Goal: Task Accomplishment & Management: Use online tool/utility

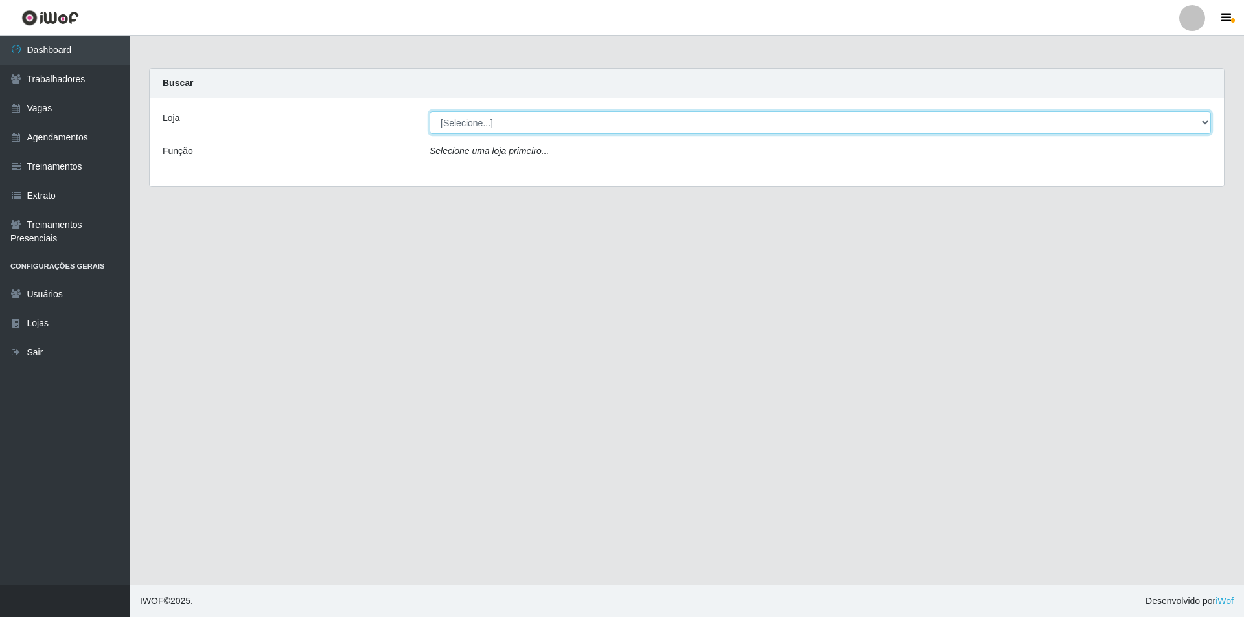
click at [534, 119] on select "[Selecione...] Pizza Nostra" at bounding box center [820, 122] width 781 height 23
click at [430, 111] on select "[Selecione...] Pizza Nostra" at bounding box center [820, 122] width 781 height 23
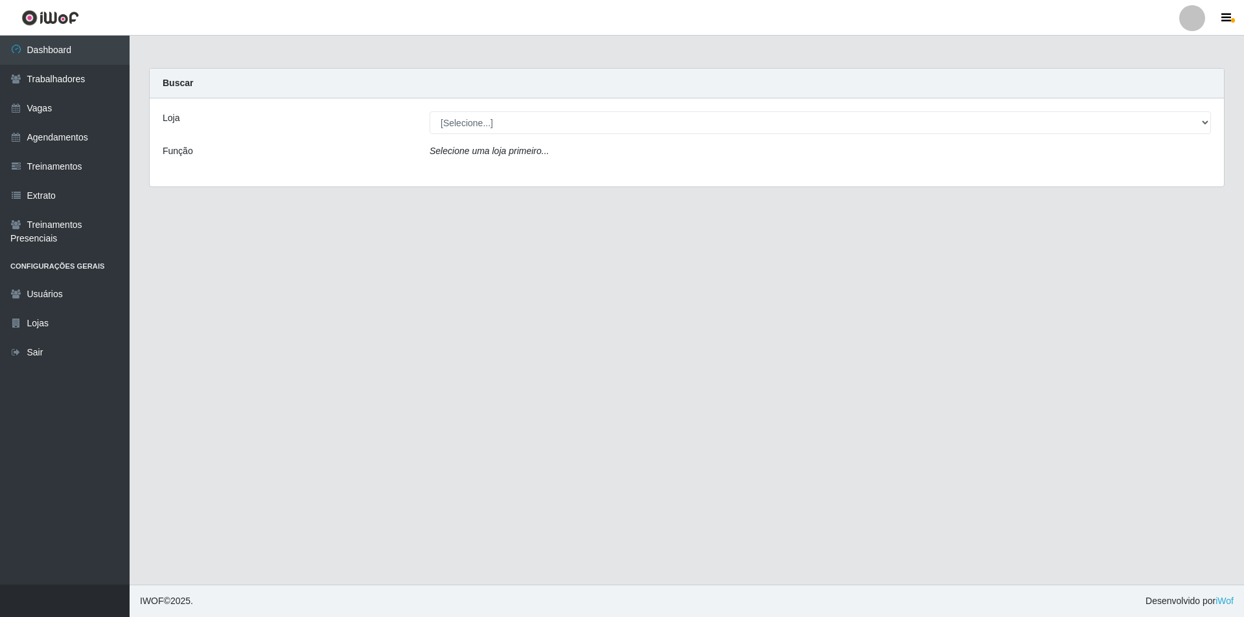
click at [509, 111] on div "Loja [Selecione...] Pizza Nostra Função Selecione uma loja primeiro..." at bounding box center [687, 142] width 1074 height 88
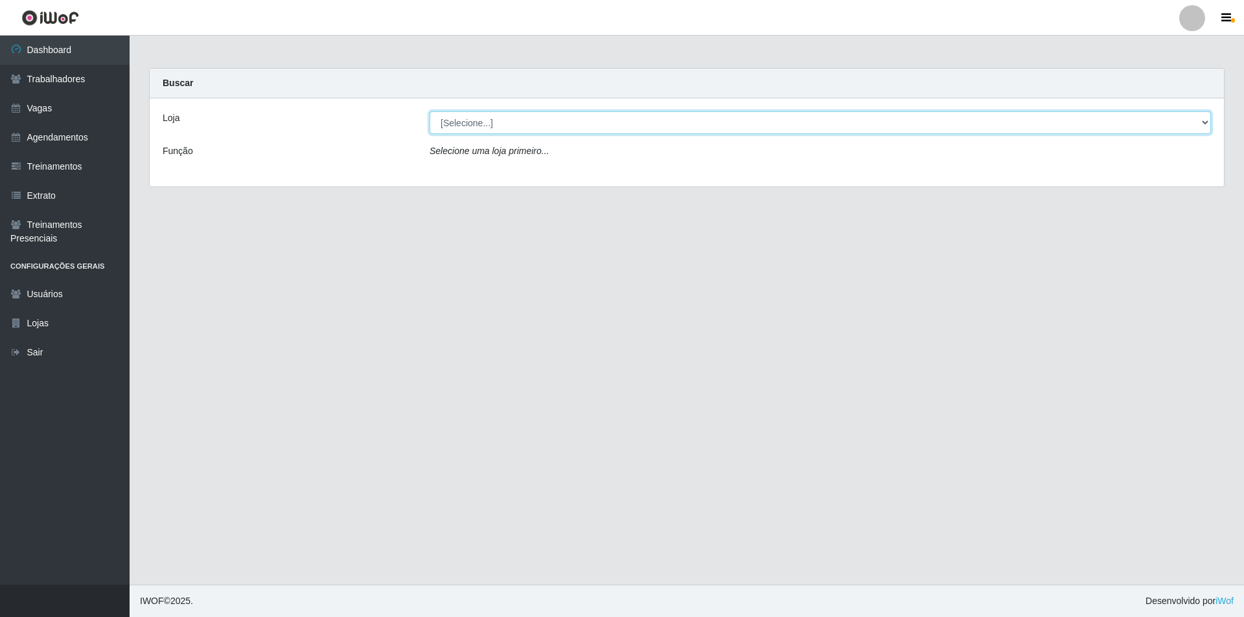
click at [499, 128] on select "[Selecione...] Pizza Nostra" at bounding box center [820, 122] width 781 height 23
select select "337"
click at [430, 111] on select "[Selecione...] Pizza Nostra" at bounding box center [820, 122] width 781 height 23
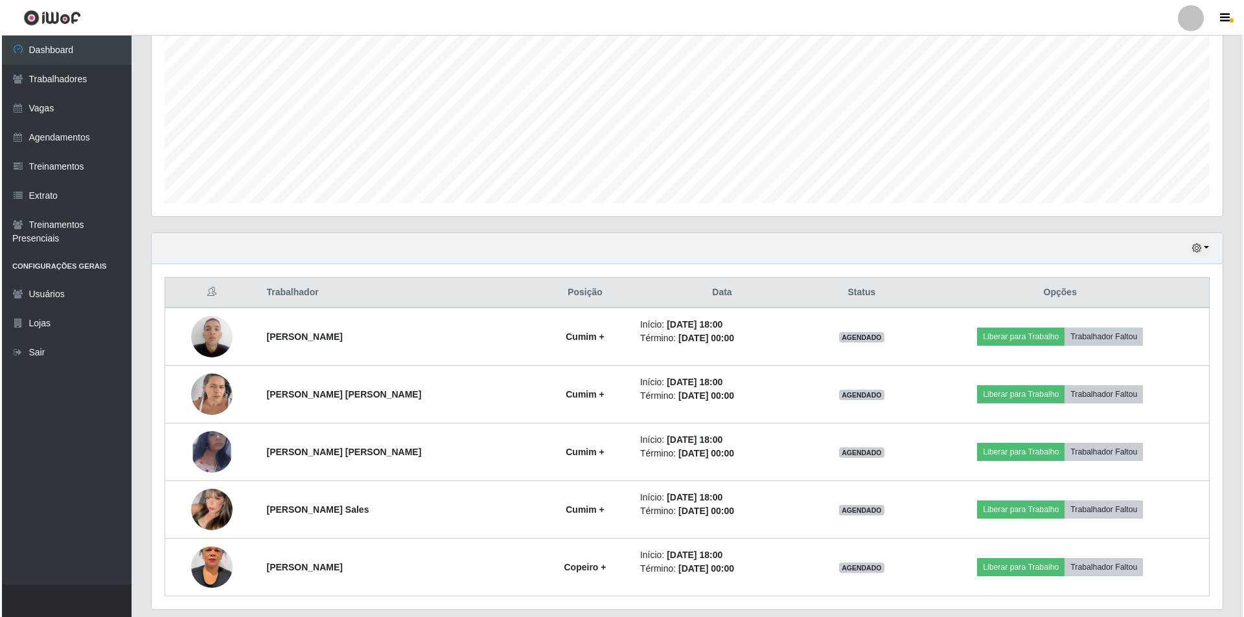
scroll to position [301, 0]
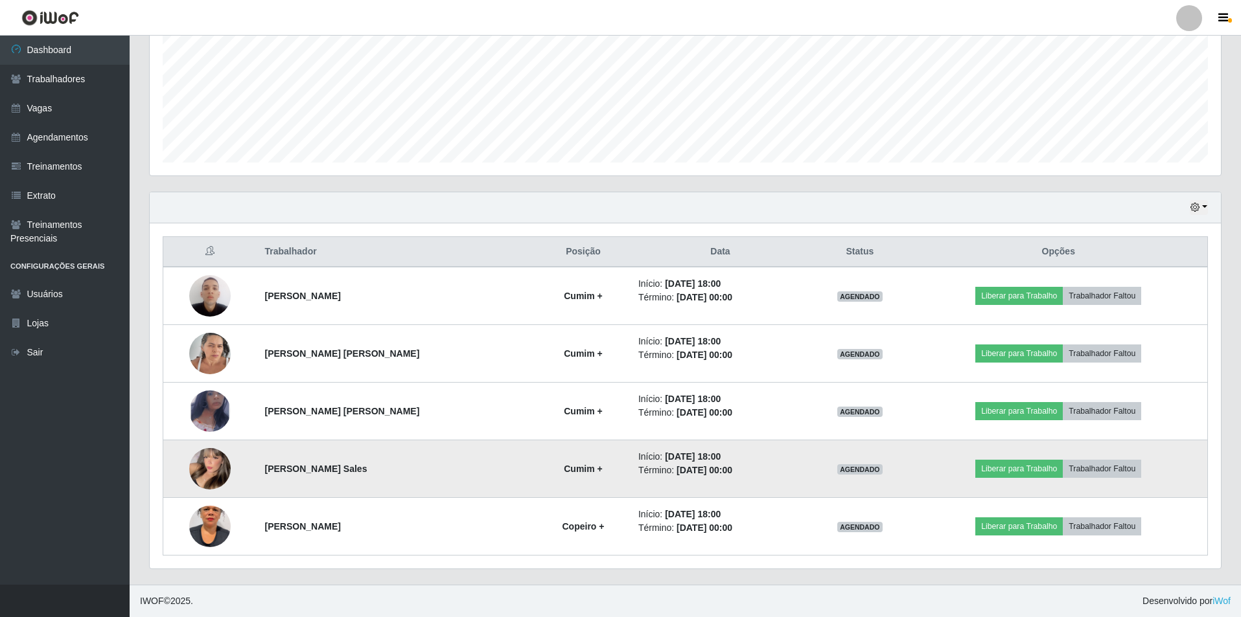
click at [216, 480] on img at bounding box center [209, 469] width 41 height 57
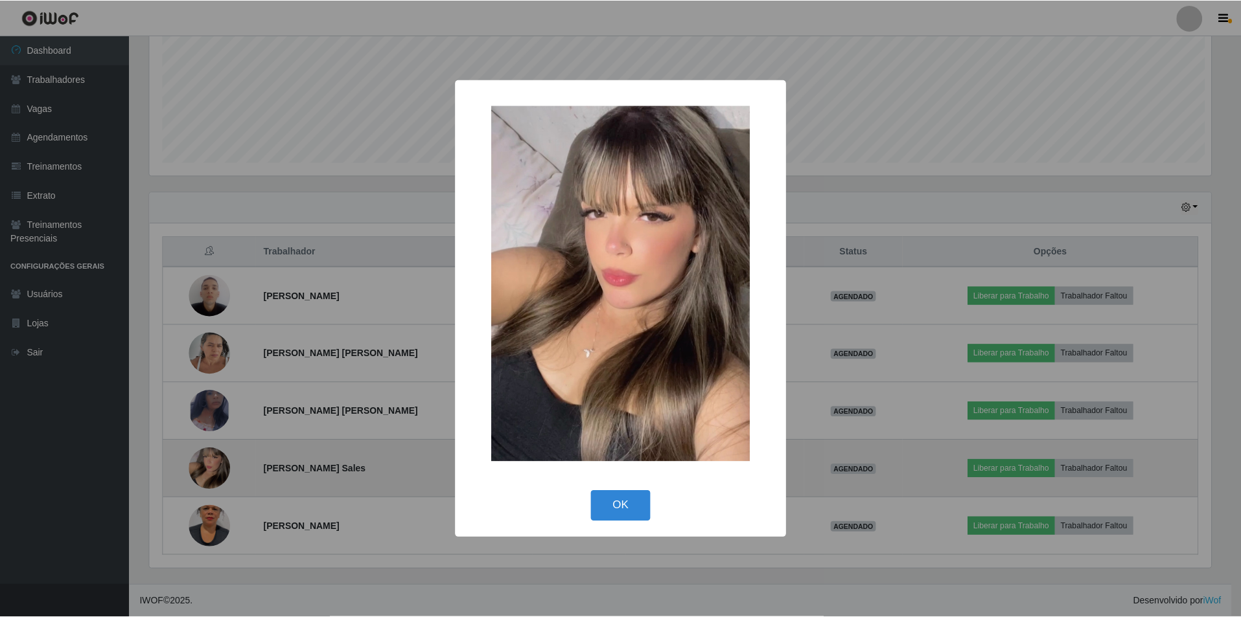
scroll to position [269, 1064]
click at [216, 480] on div "× OK Cancel" at bounding box center [622, 308] width 1244 height 617
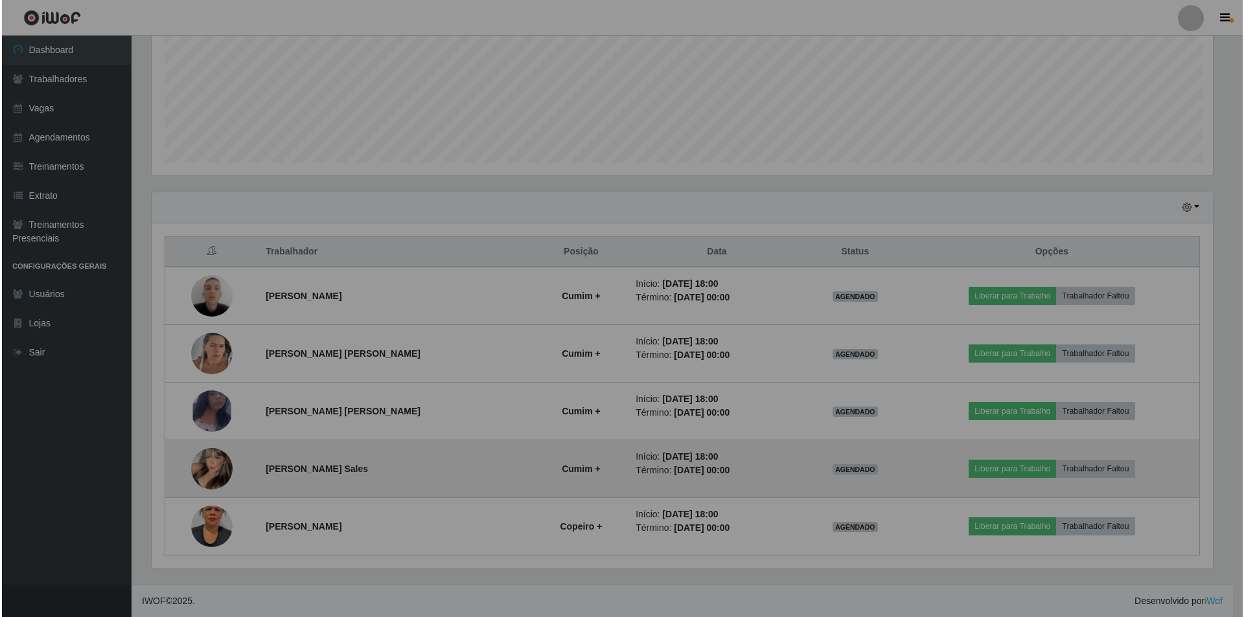
scroll to position [269, 1071]
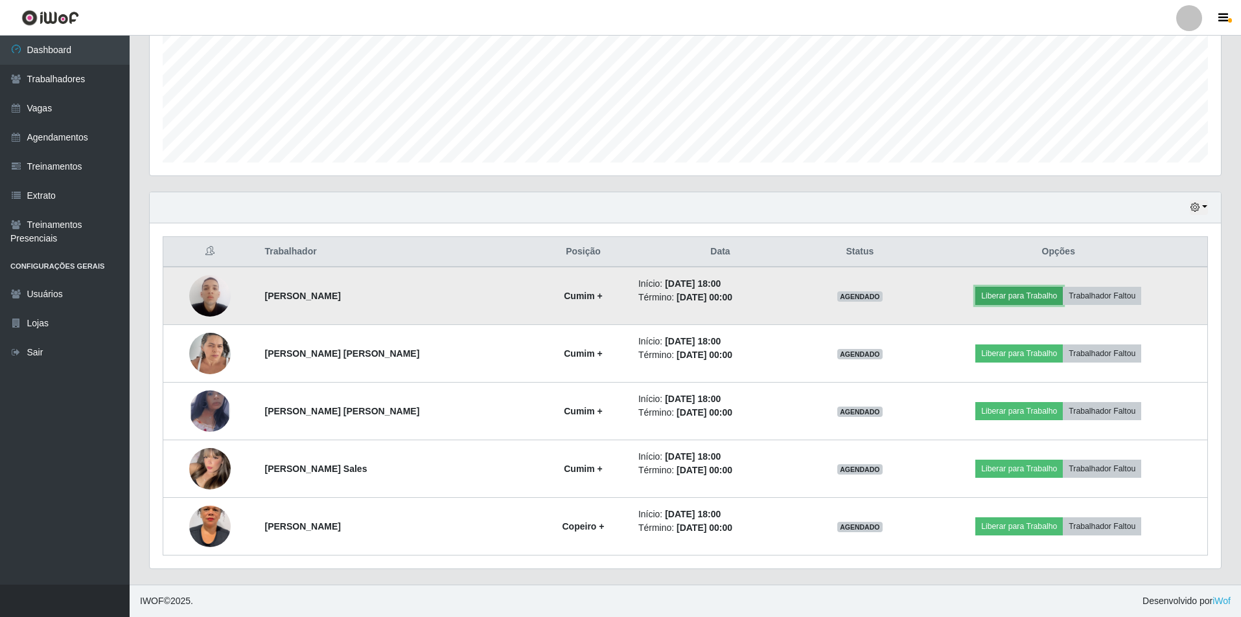
click at [999, 295] on button "Liberar para Trabalho" at bounding box center [1018, 296] width 87 height 18
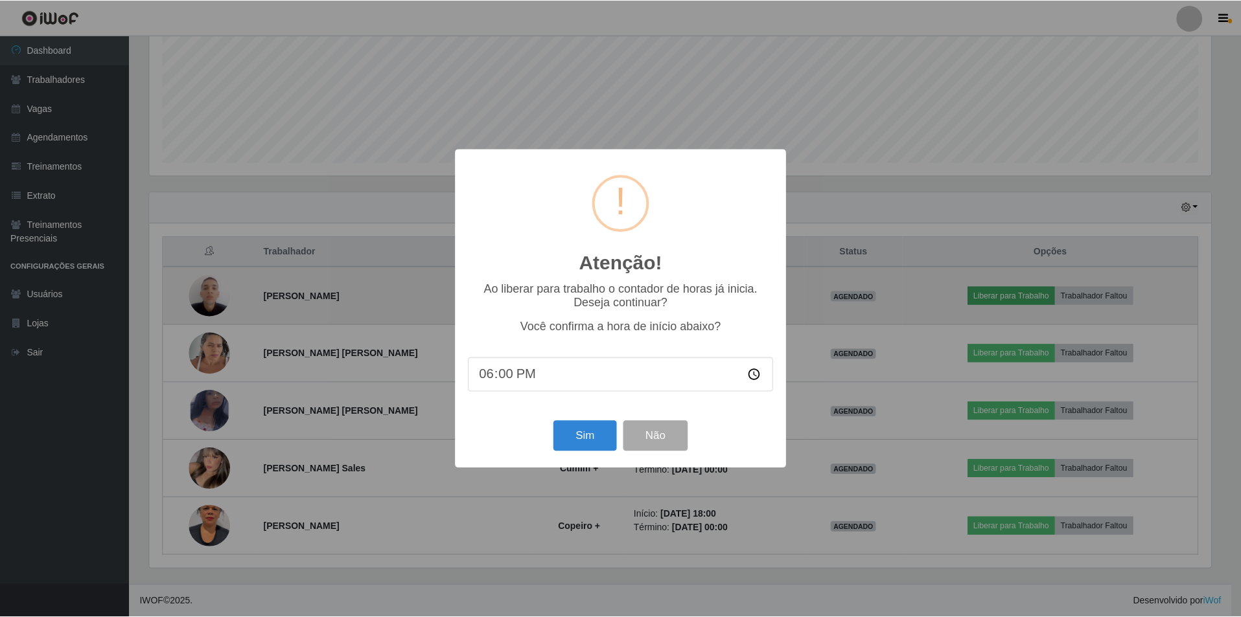
scroll to position [269, 1064]
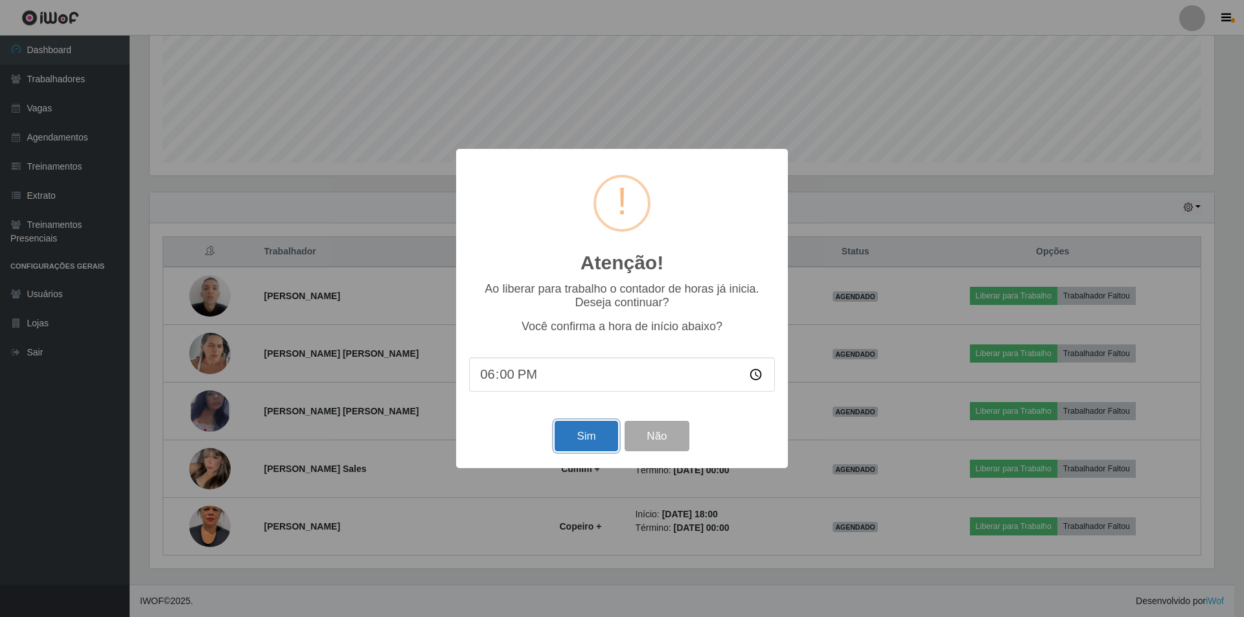
click at [582, 444] on button "Sim" at bounding box center [586, 436] width 63 height 30
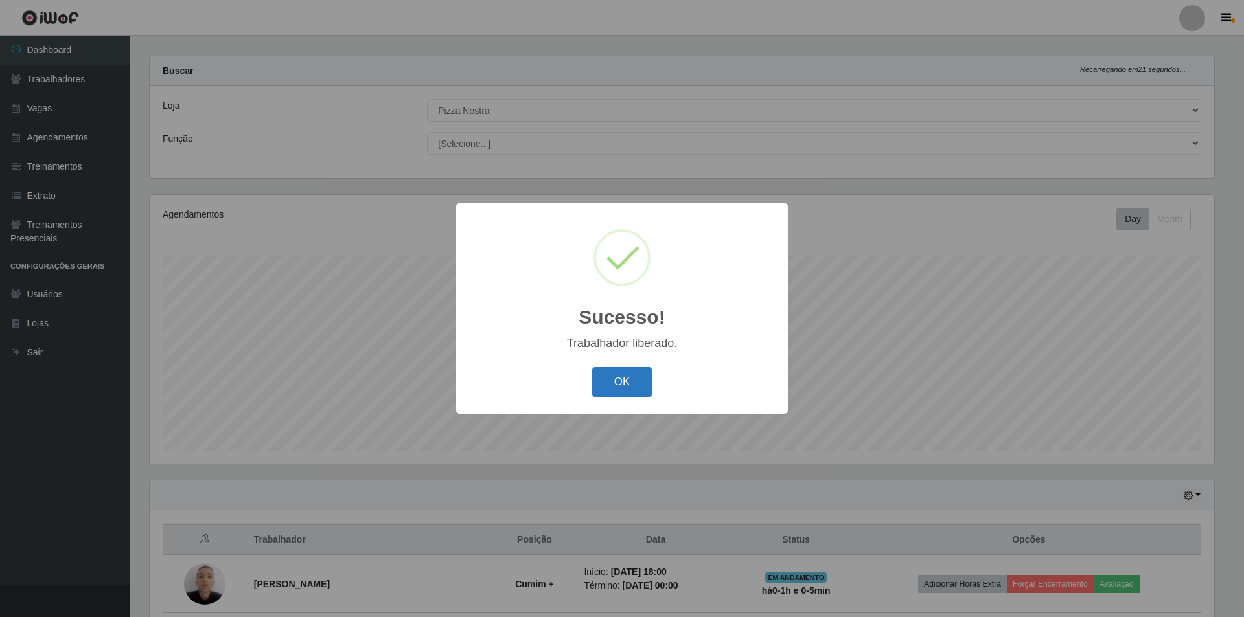
click at [619, 391] on button "OK" at bounding box center [622, 382] width 60 height 30
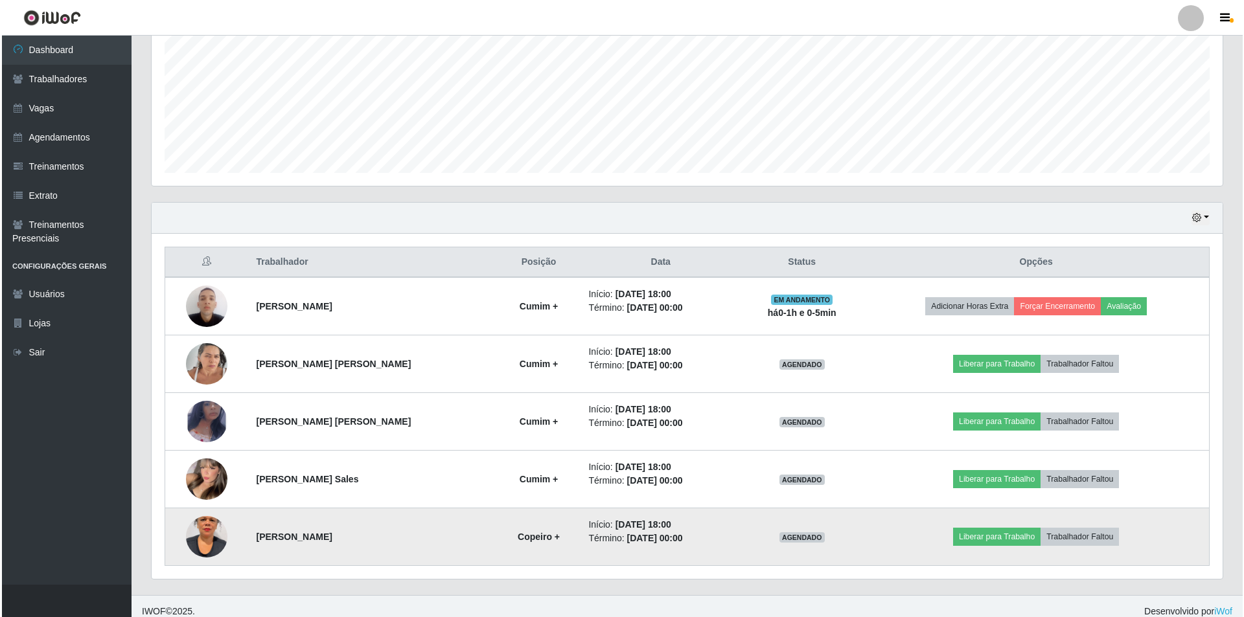
scroll to position [301, 0]
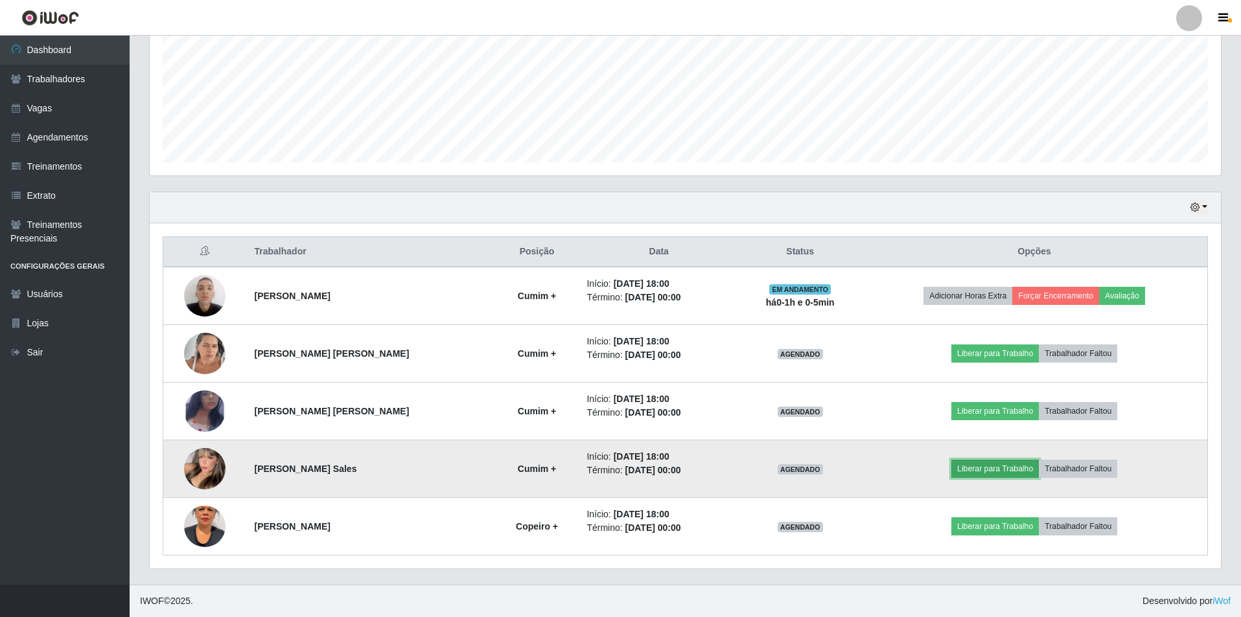
click at [1029, 466] on button "Liberar para Trabalho" at bounding box center [994, 469] width 87 height 18
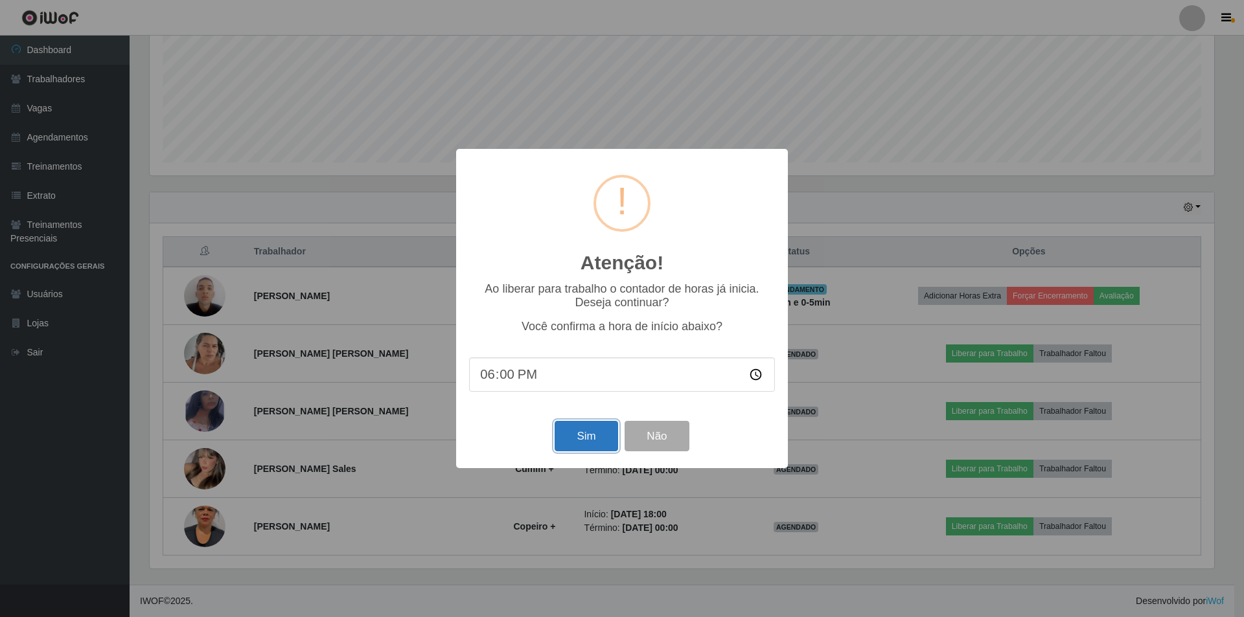
click at [610, 442] on button "Sim" at bounding box center [586, 436] width 63 height 30
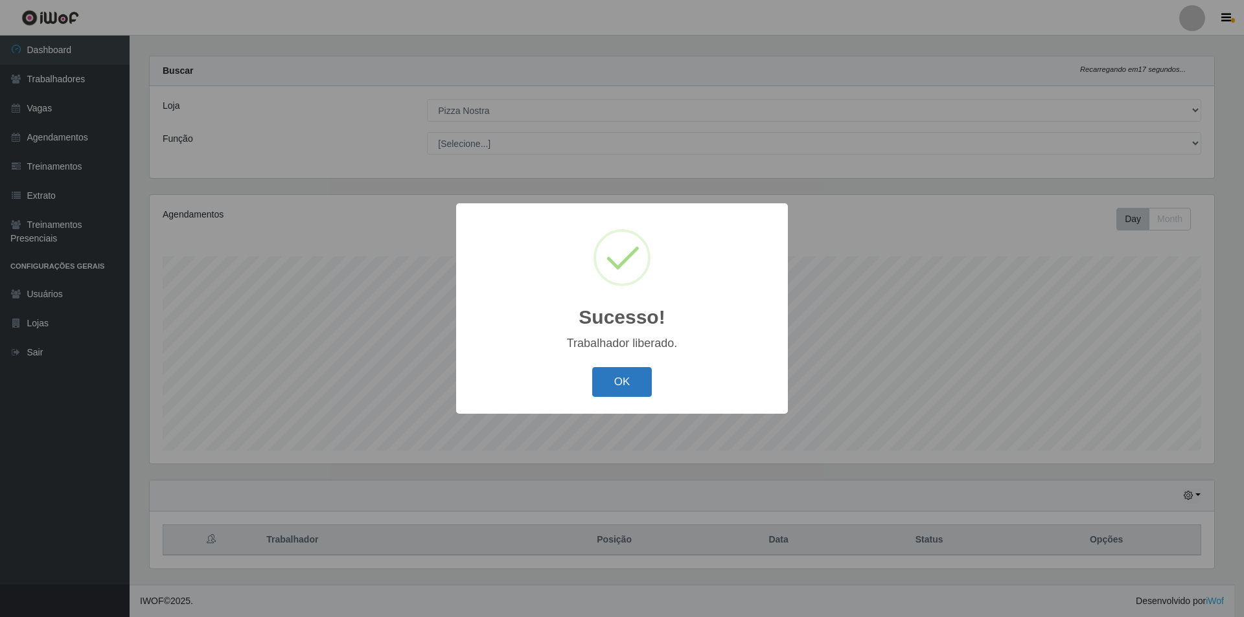
click at [614, 389] on button "OK" at bounding box center [622, 382] width 60 height 30
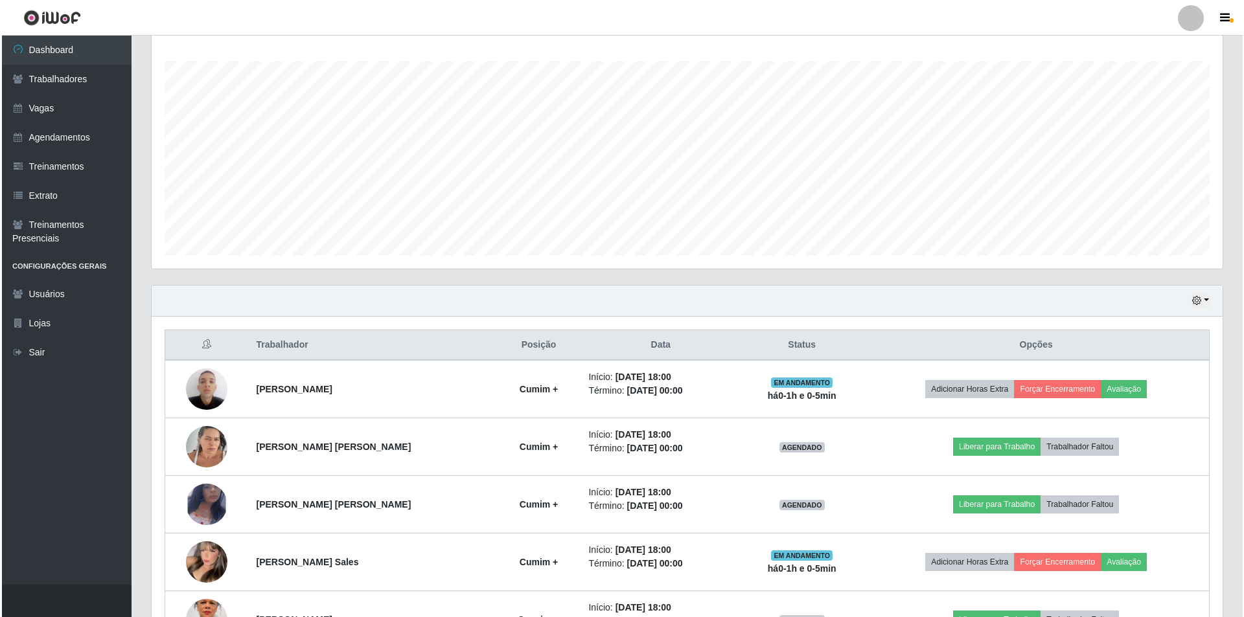
scroll to position [301, 0]
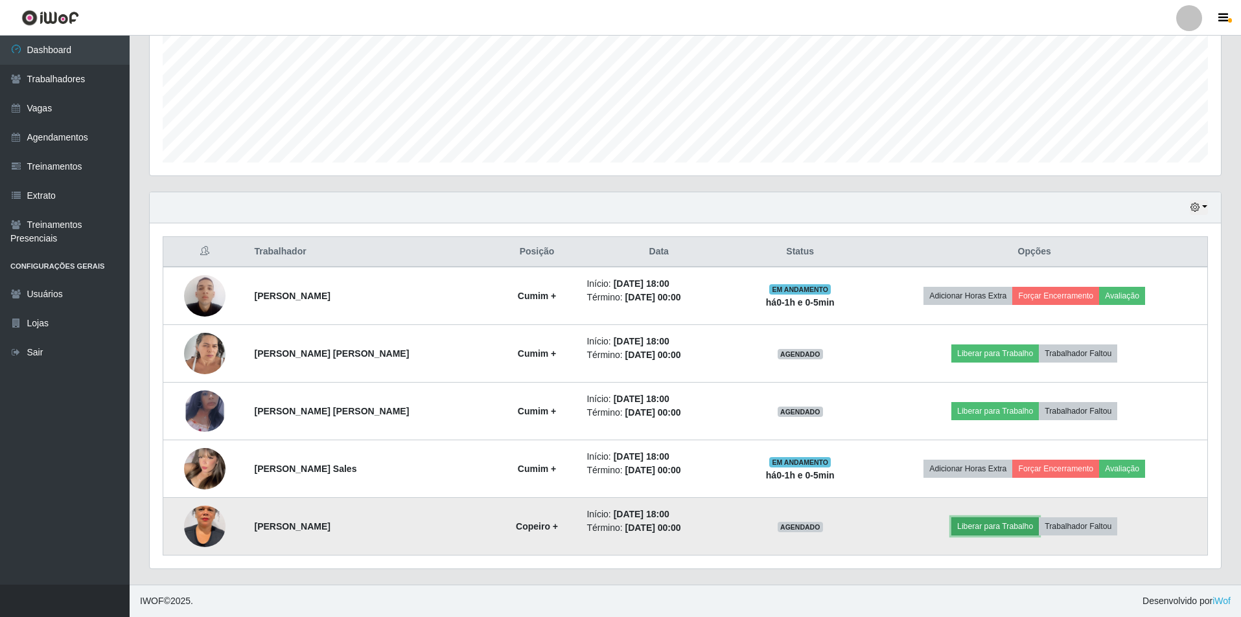
click at [982, 526] on button "Liberar para Trabalho" at bounding box center [994, 527] width 87 height 18
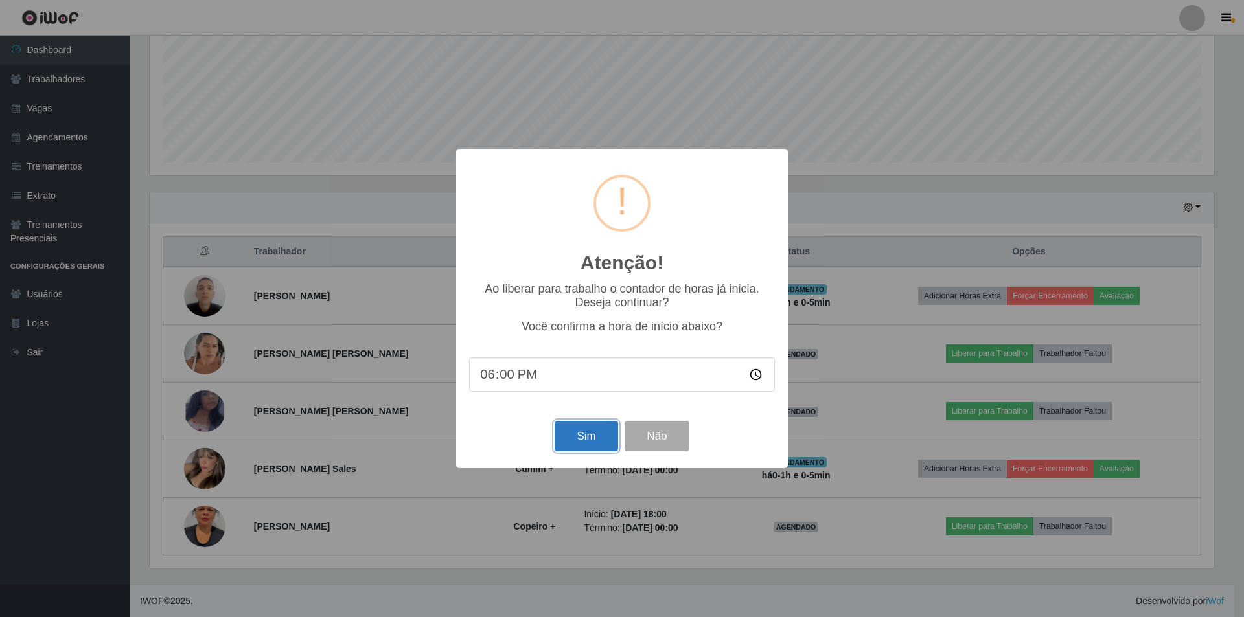
click at [592, 444] on button "Sim" at bounding box center [586, 436] width 63 height 30
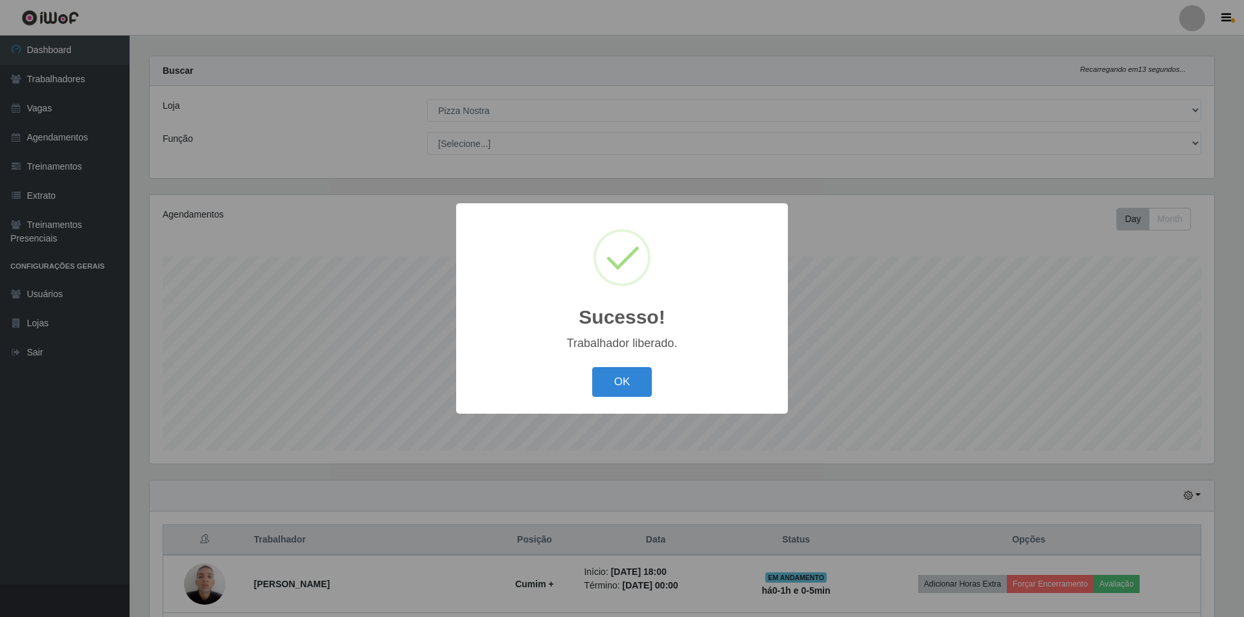
click at [652, 374] on div "OK Cancel" at bounding box center [622, 381] width 306 height 37
click at [644, 378] on button "OK" at bounding box center [622, 382] width 60 height 30
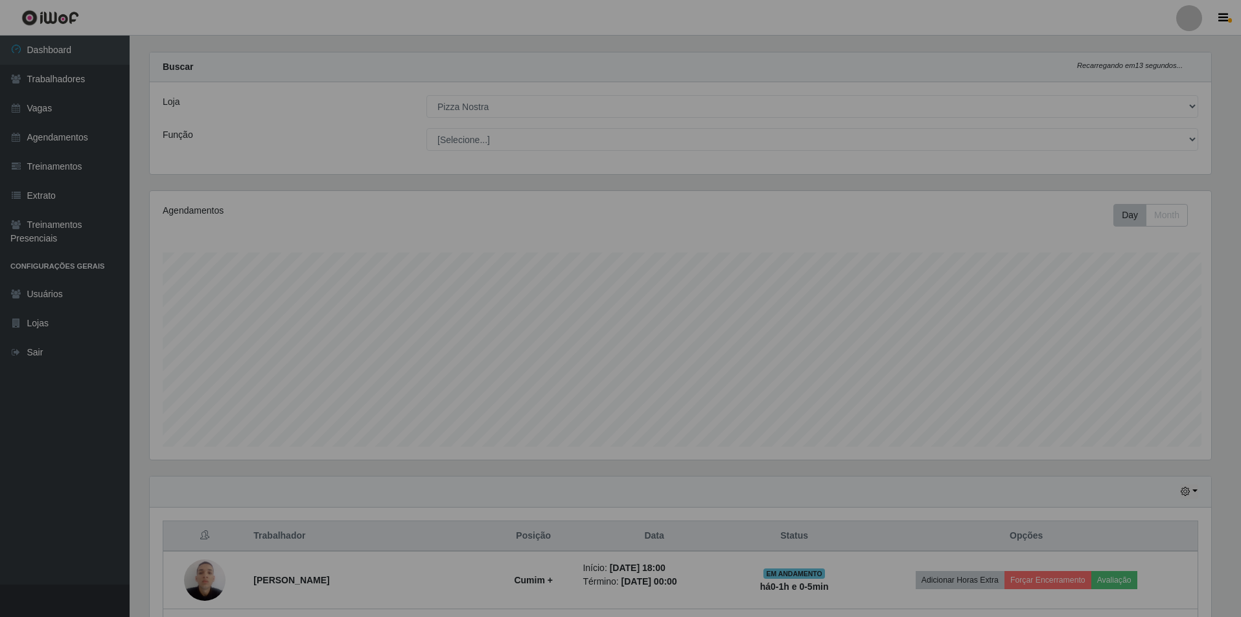
scroll to position [0, 0]
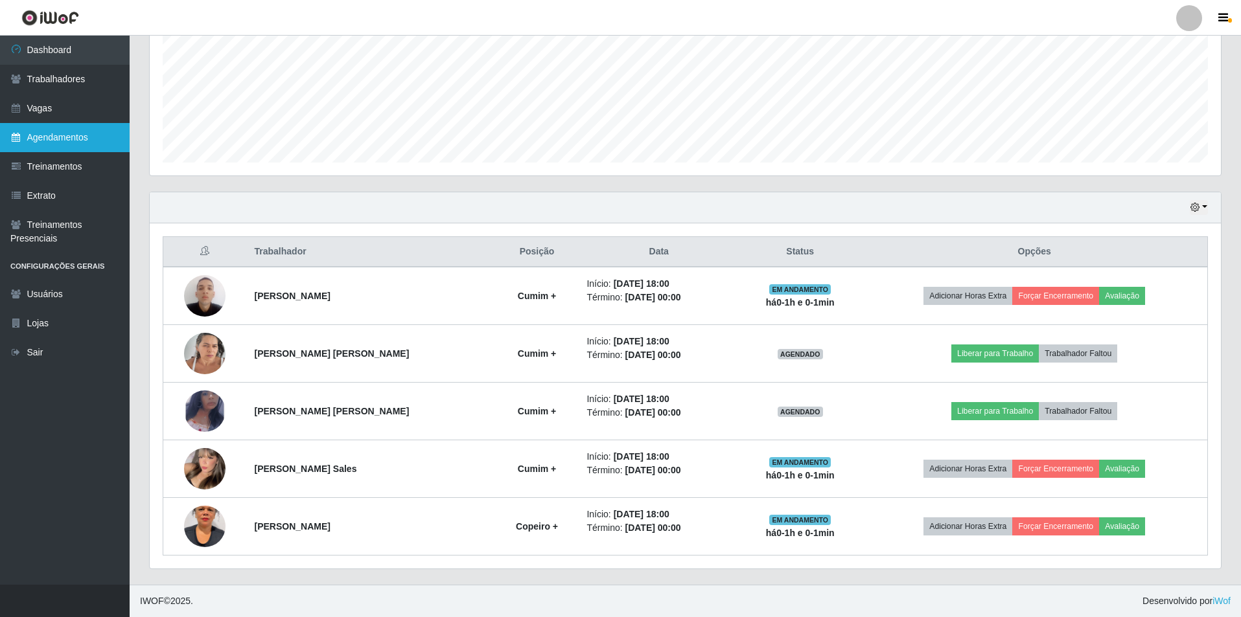
click at [71, 142] on link "Agendamentos" at bounding box center [65, 137] width 130 height 29
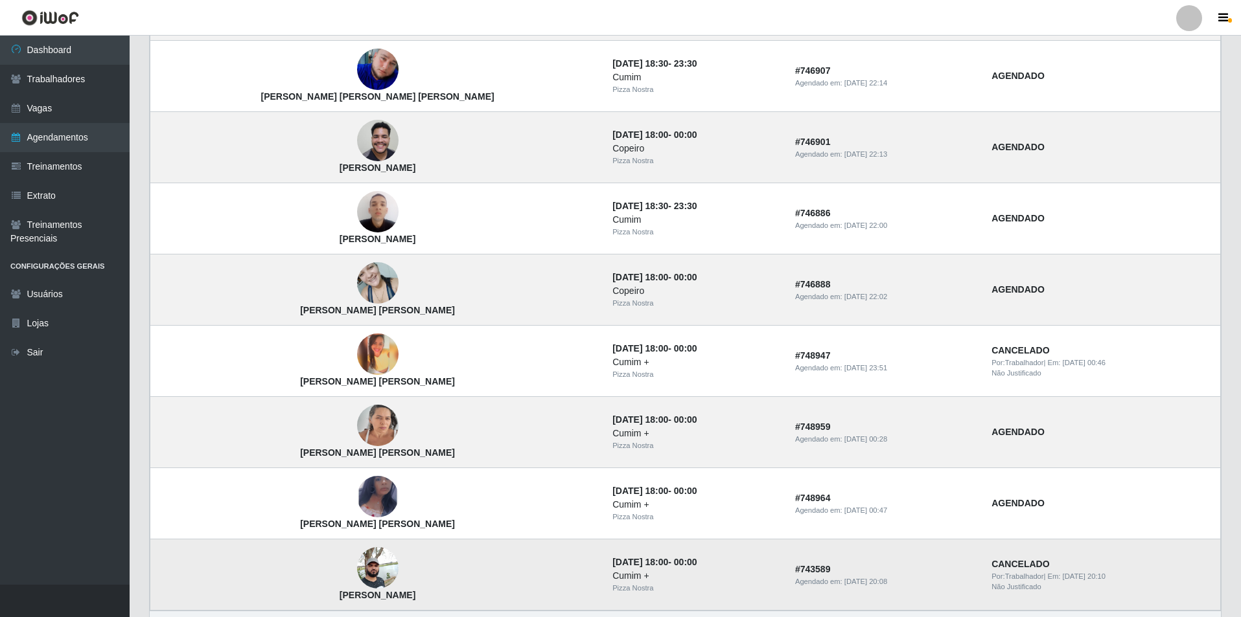
scroll to position [735, 0]
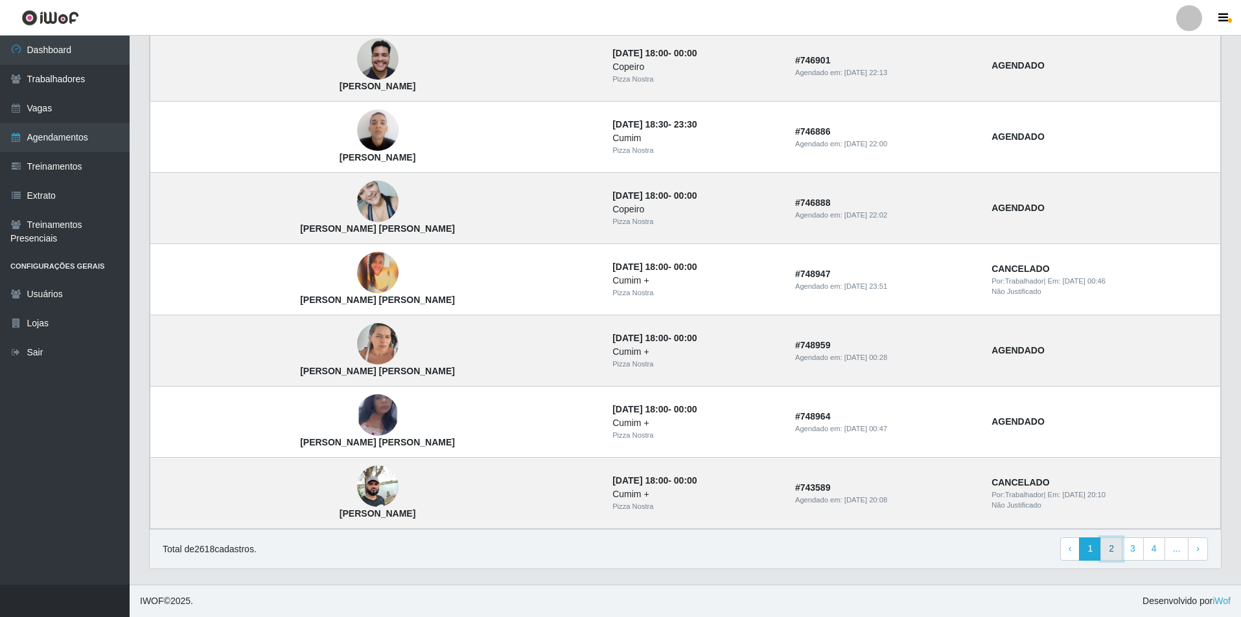
click at [1113, 558] on link "2" at bounding box center [1111, 549] width 22 height 23
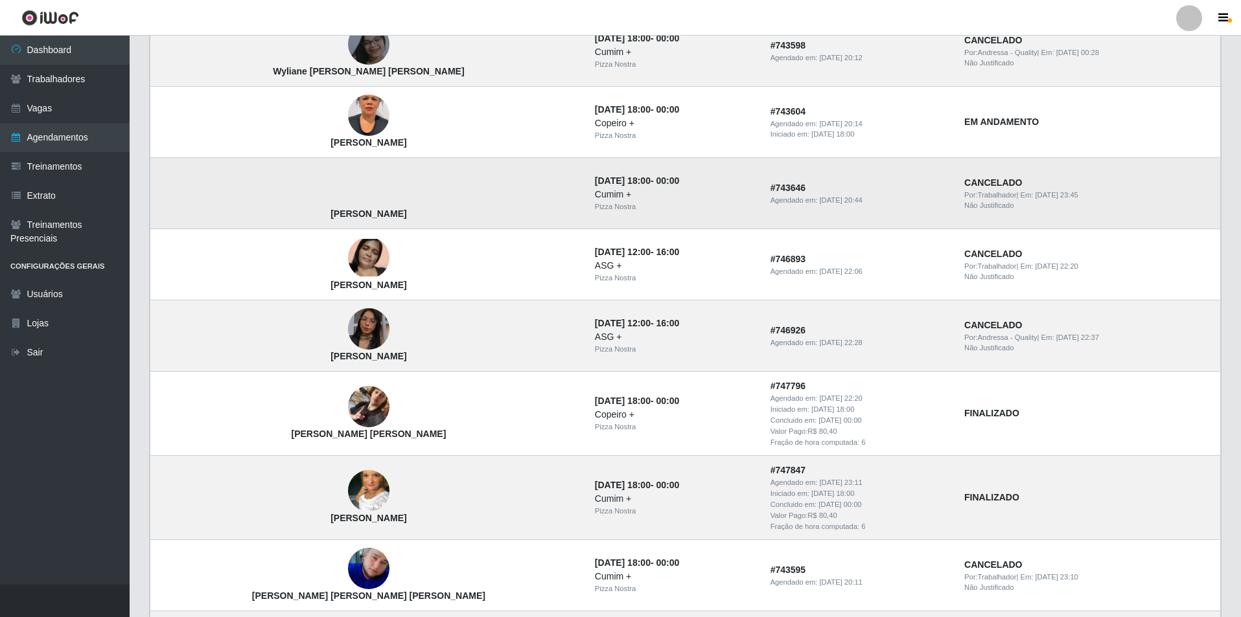
scroll to position [324, 0]
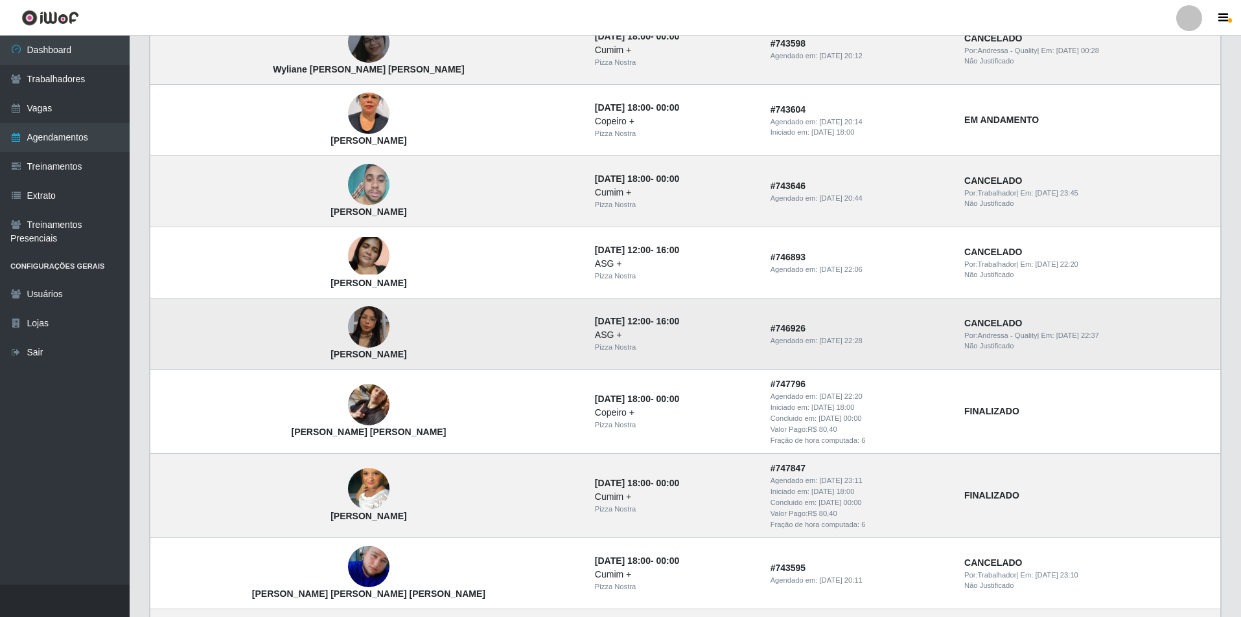
click at [348, 321] on img at bounding box center [368, 327] width 41 height 74
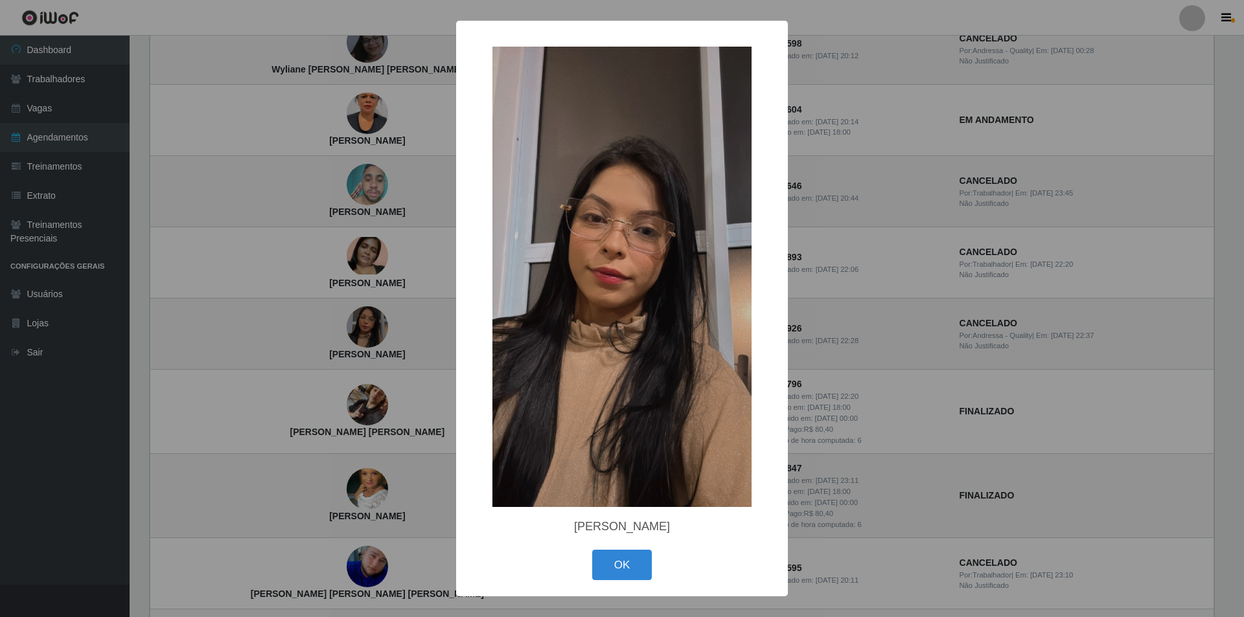
click at [362, 290] on div "× [PERSON_NAME] OK Cancel" at bounding box center [622, 308] width 1244 height 617
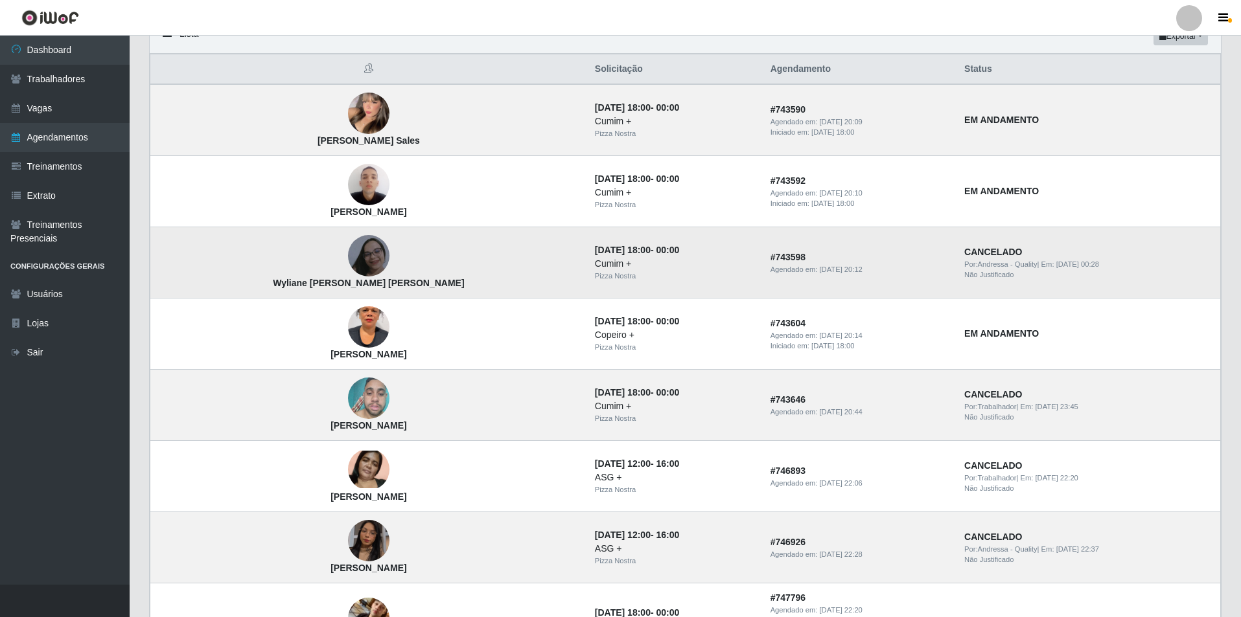
scroll to position [65, 0]
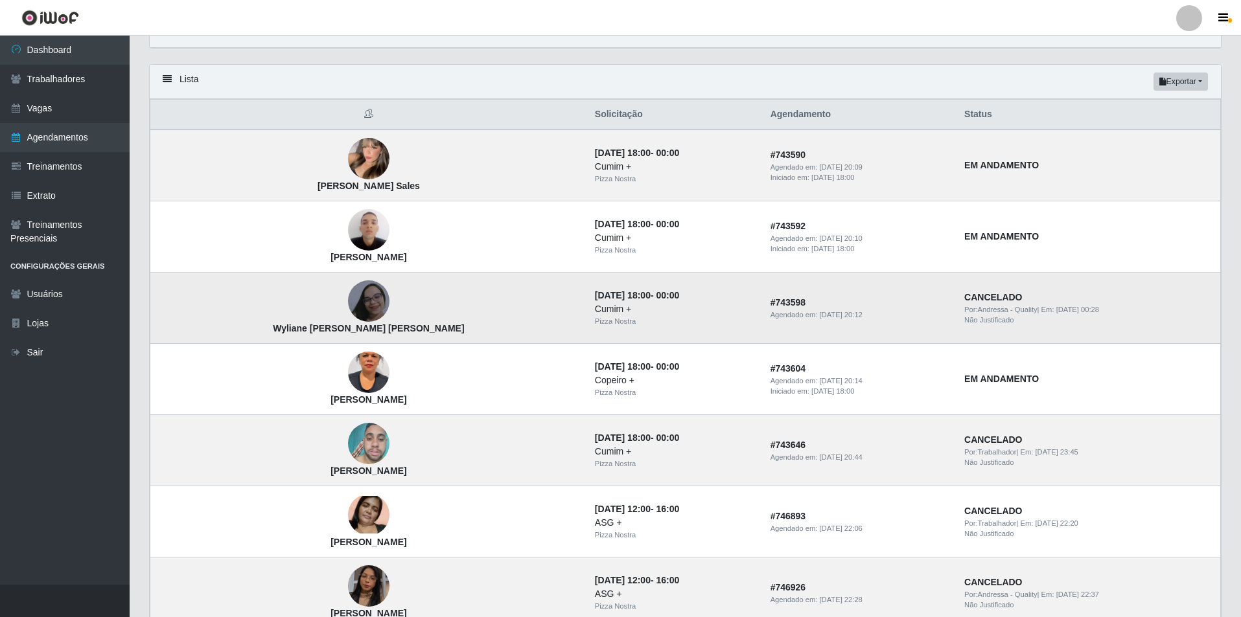
click at [348, 297] on img at bounding box center [368, 301] width 41 height 47
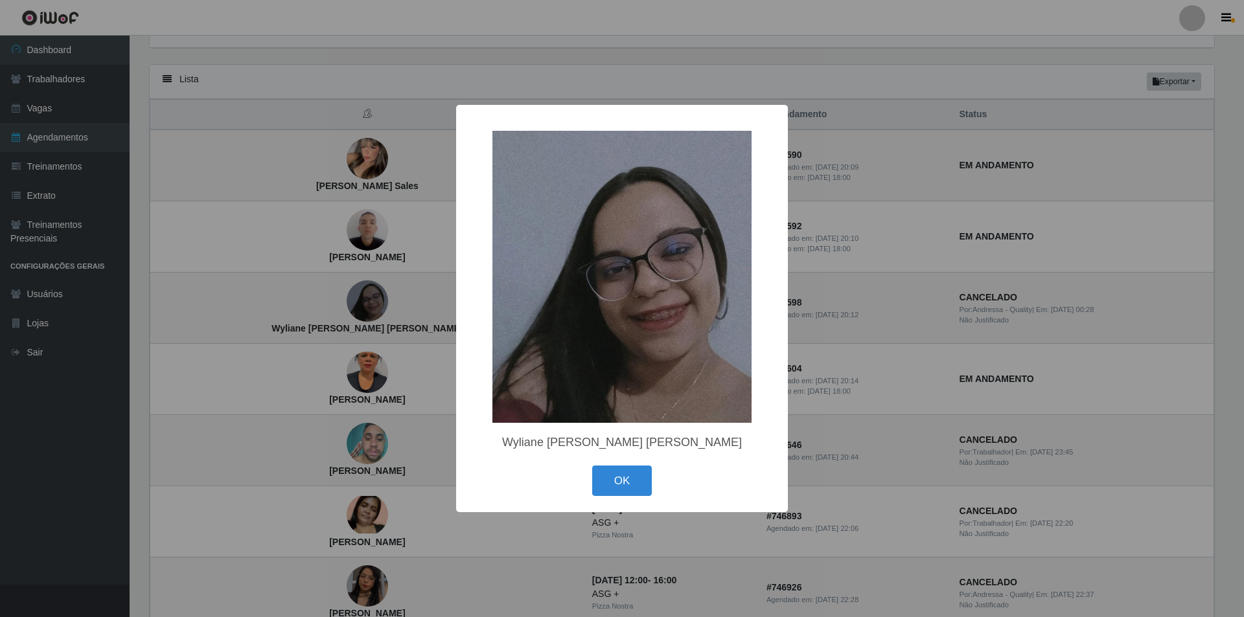
click at [314, 300] on div "× Wyliane [PERSON_NAME] [PERSON_NAME] OK Cancel" at bounding box center [622, 308] width 1244 height 617
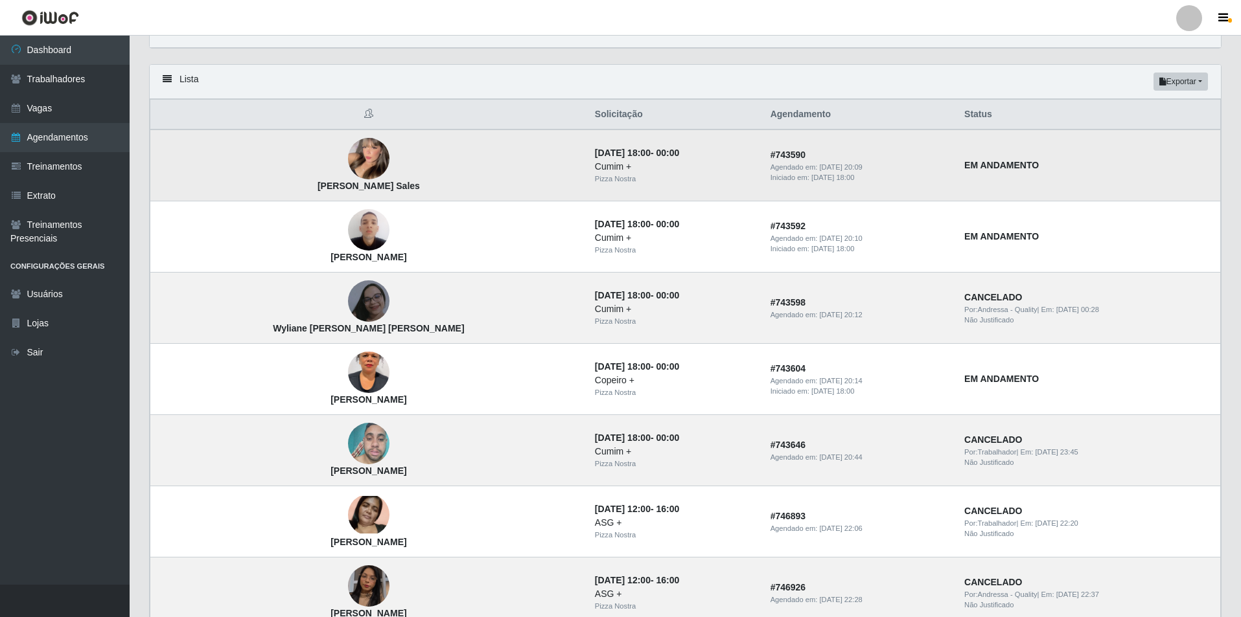
click at [317, 188] on strong "[PERSON_NAME] Sales" at bounding box center [368, 186] width 102 height 10
click at [348, 149] on img at bounding box center [368, 158] width 41 height 57
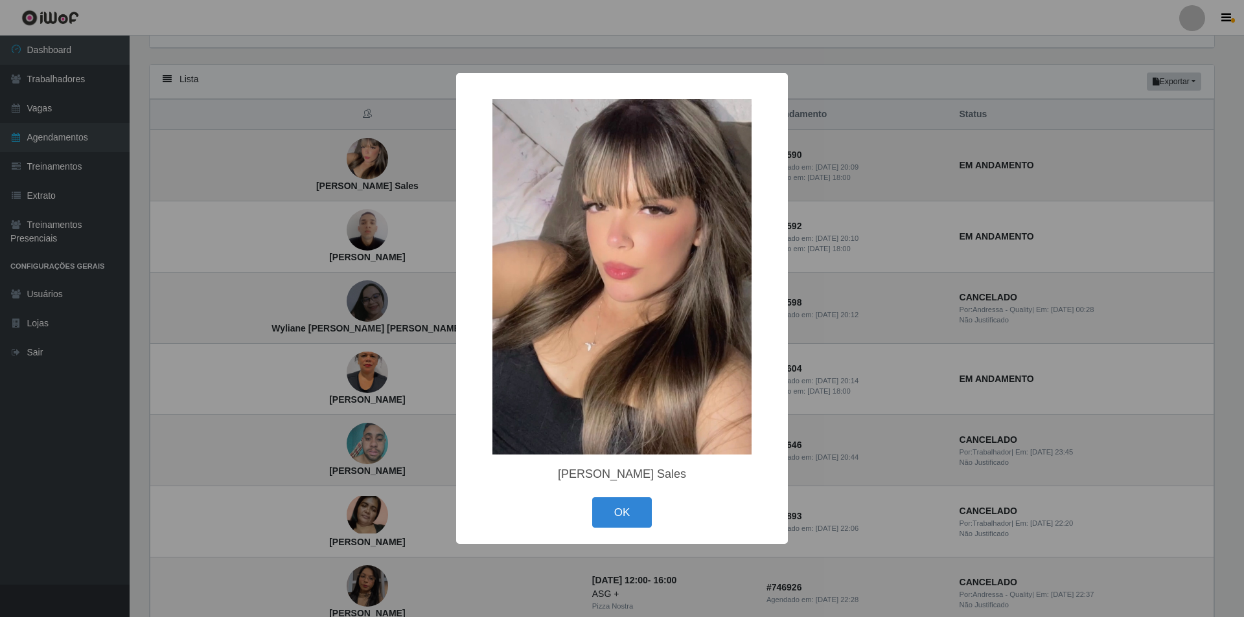
click at [308, 149] on div "× [PERSON_NAME] Sales OK Cancel" at bounding box center [622, 308] width 1244 height 617
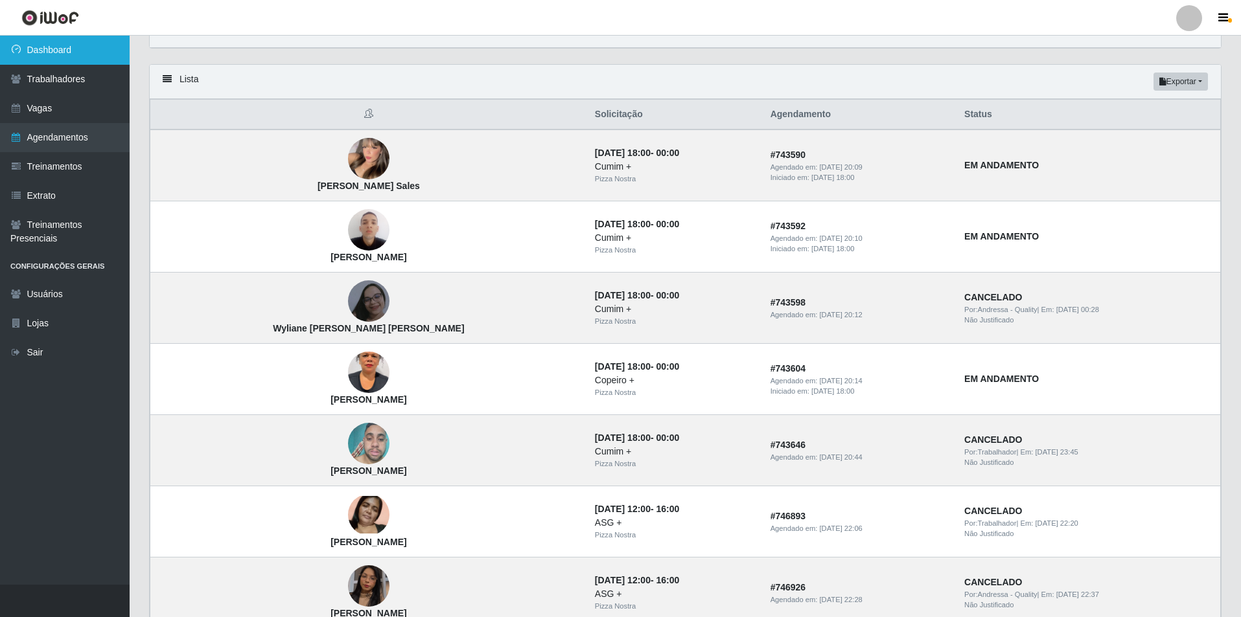
click at [34, 49] on link "Dashboard" at bounding box center [65, 50] width 130 height 29
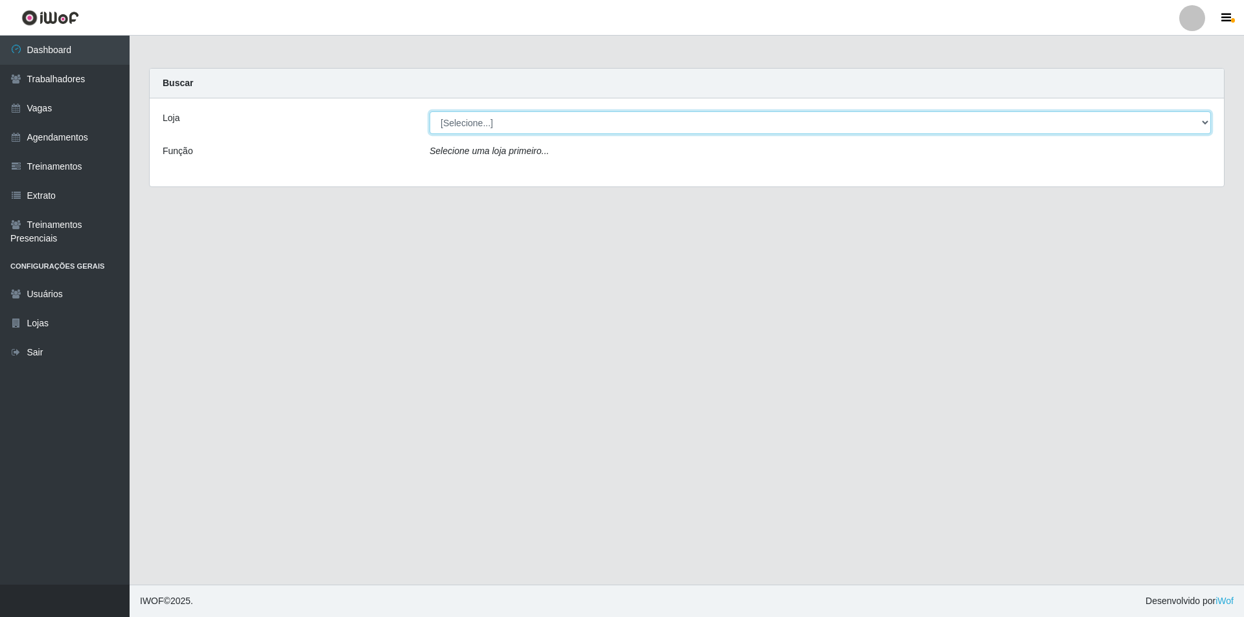
click at [581, 128] on select "[Selecione...] Pizza Nostra" at bounding box center [820, 122] width 781 height 23
select select "337"
click at [430, 111] on select "[Selecione...] Pizza Nostra" at bounding box center [820, 122] width 781 height 23
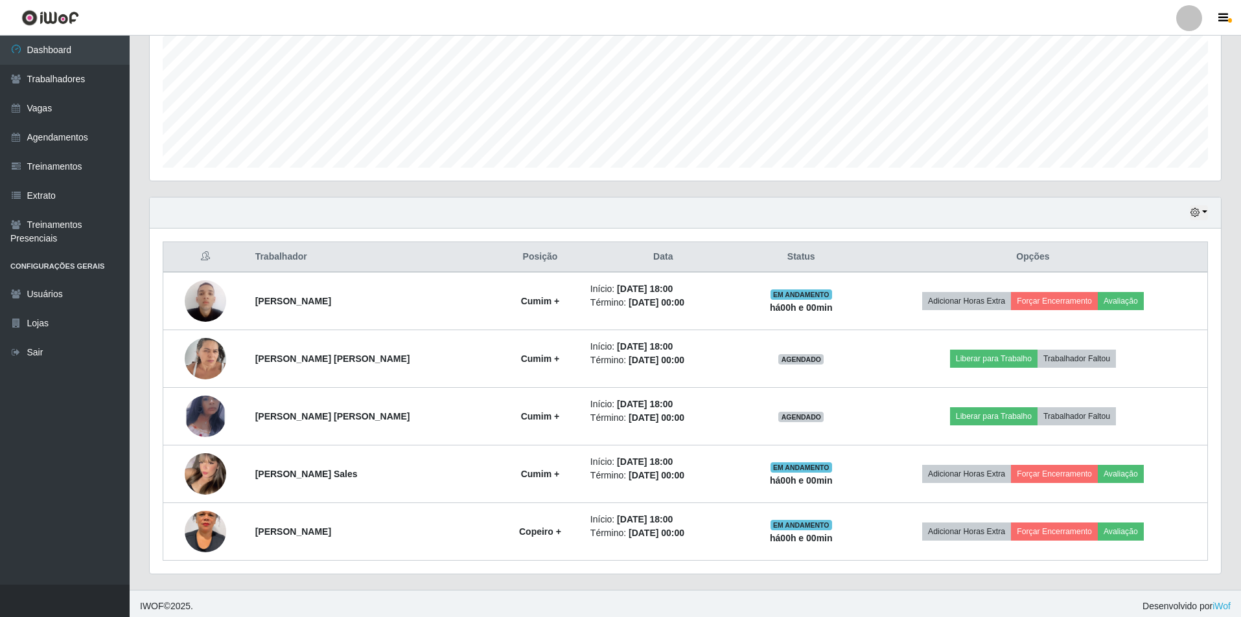
scroll to position [301, 0]
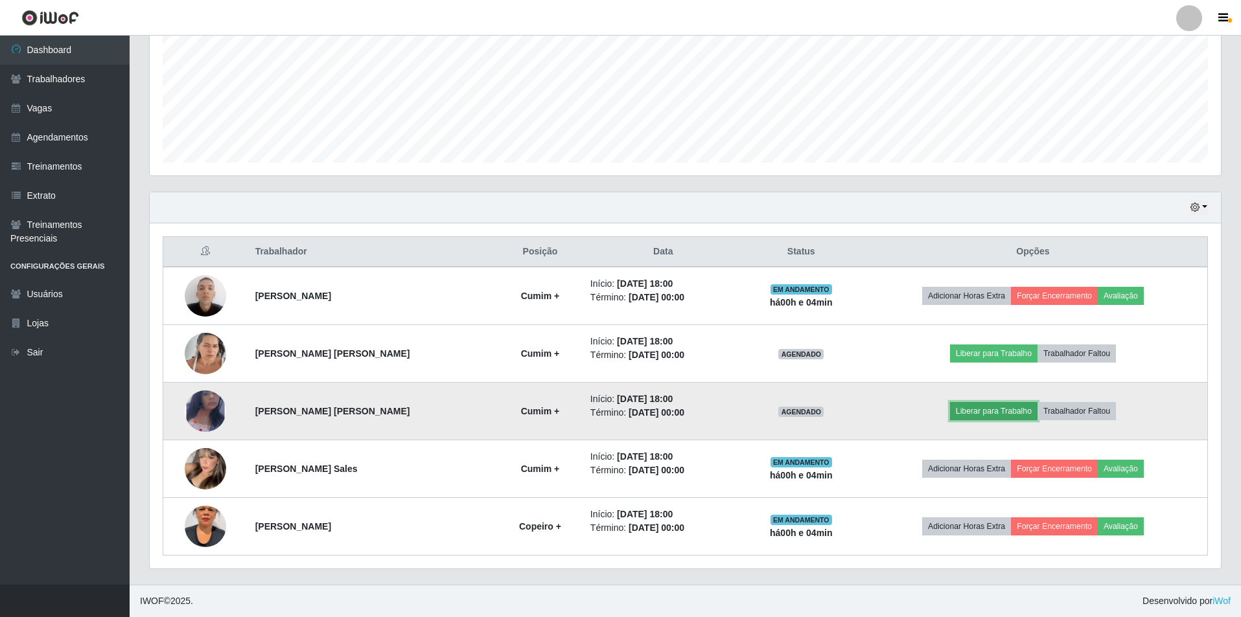
click at [989, 410] on button "Liberar para Trabalho" at bounding box center [993, 411] width 87 height 18
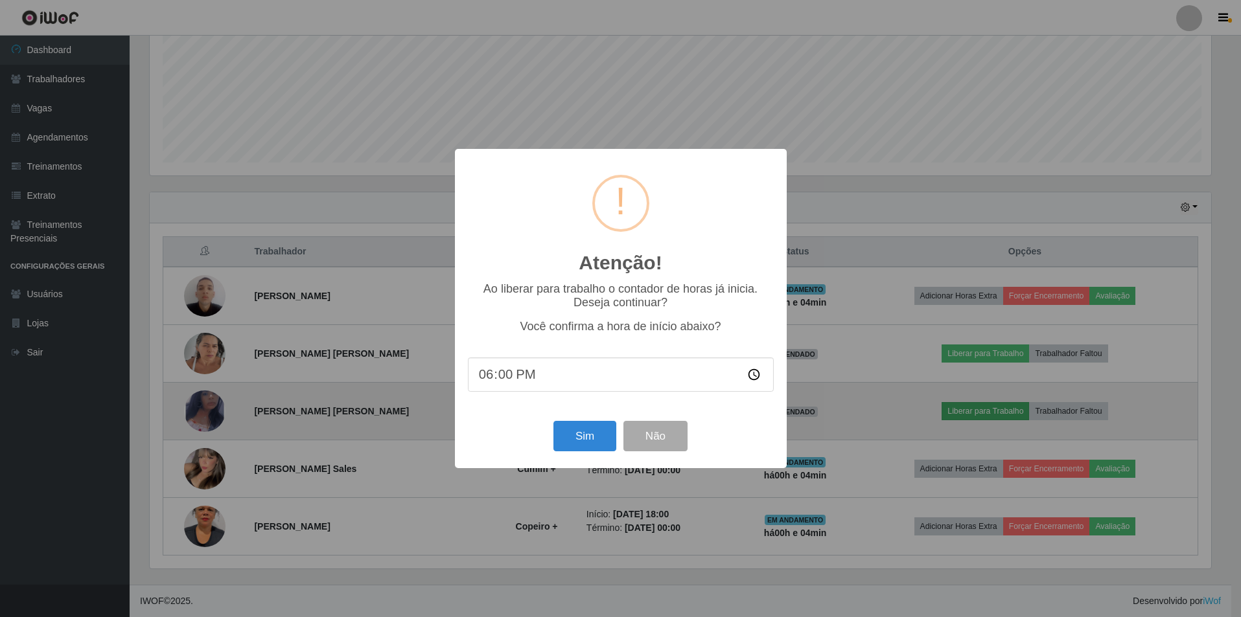
scroll to position [269, 1064]
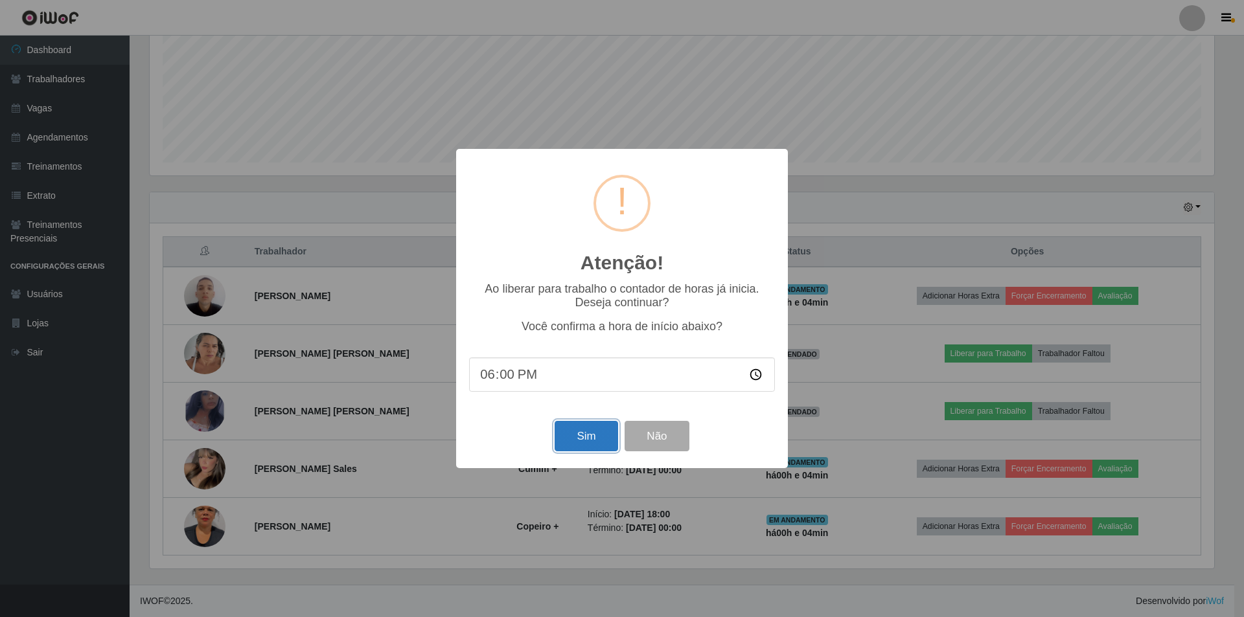
click at [592, 444] on button "Sim" at bounding box center [586, 436] width 63 height 30
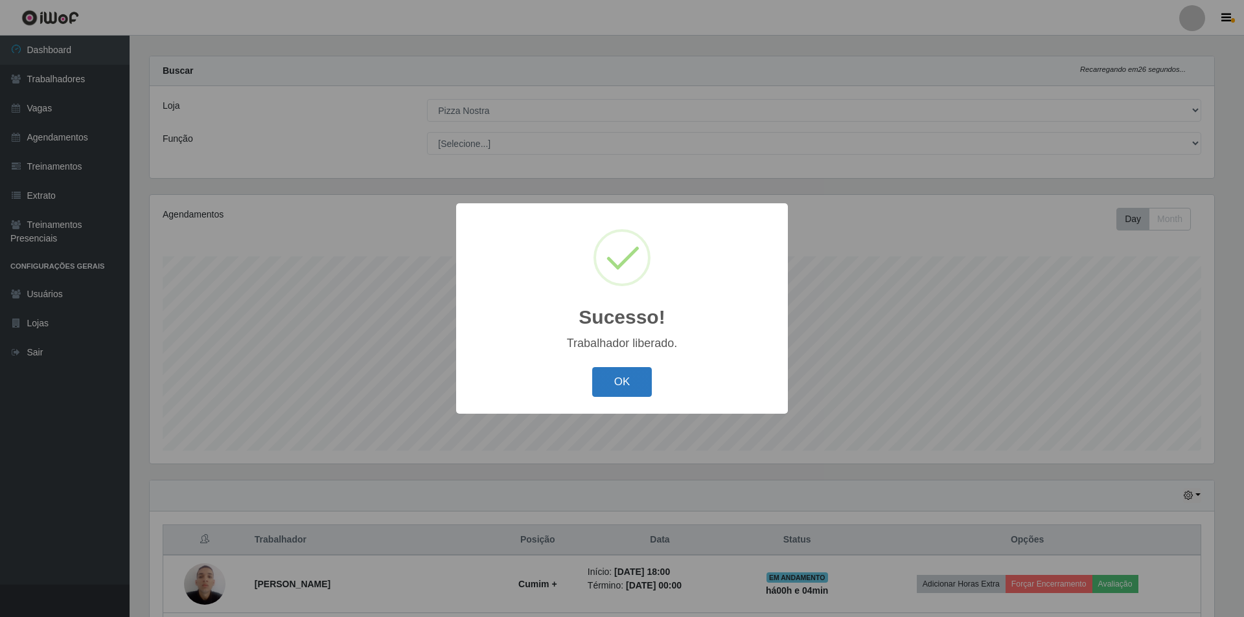
click at [637, 387] on button "OK" at bounding box center [622, 382] width 60 height 30
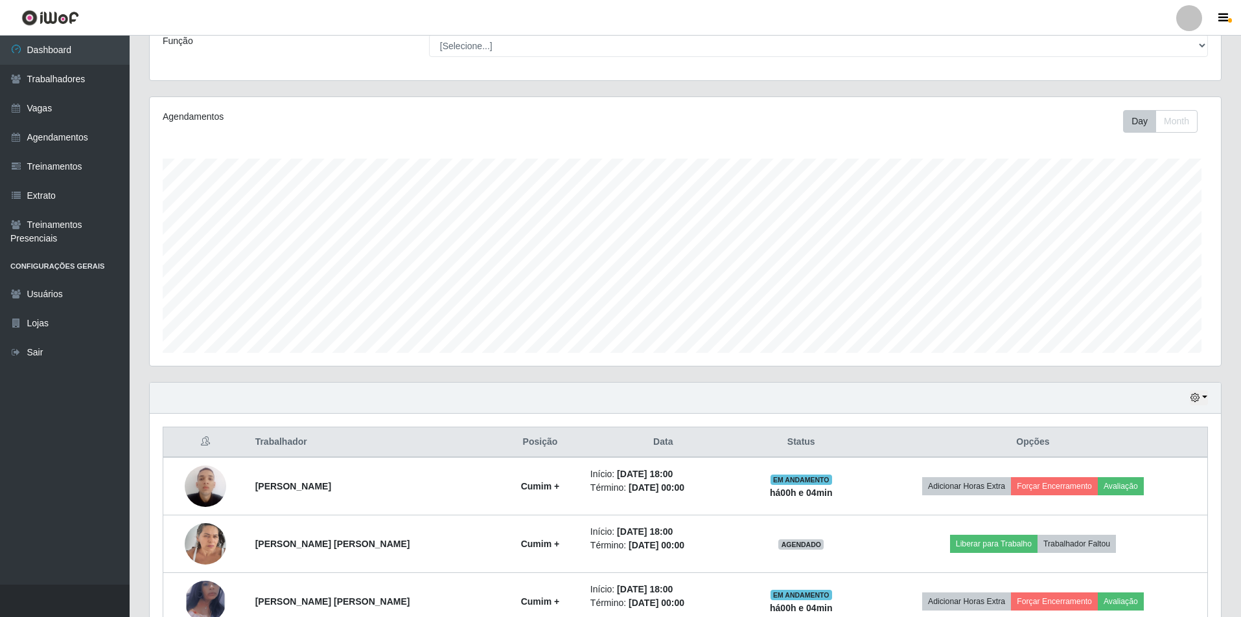
scroll to position [301, 0]
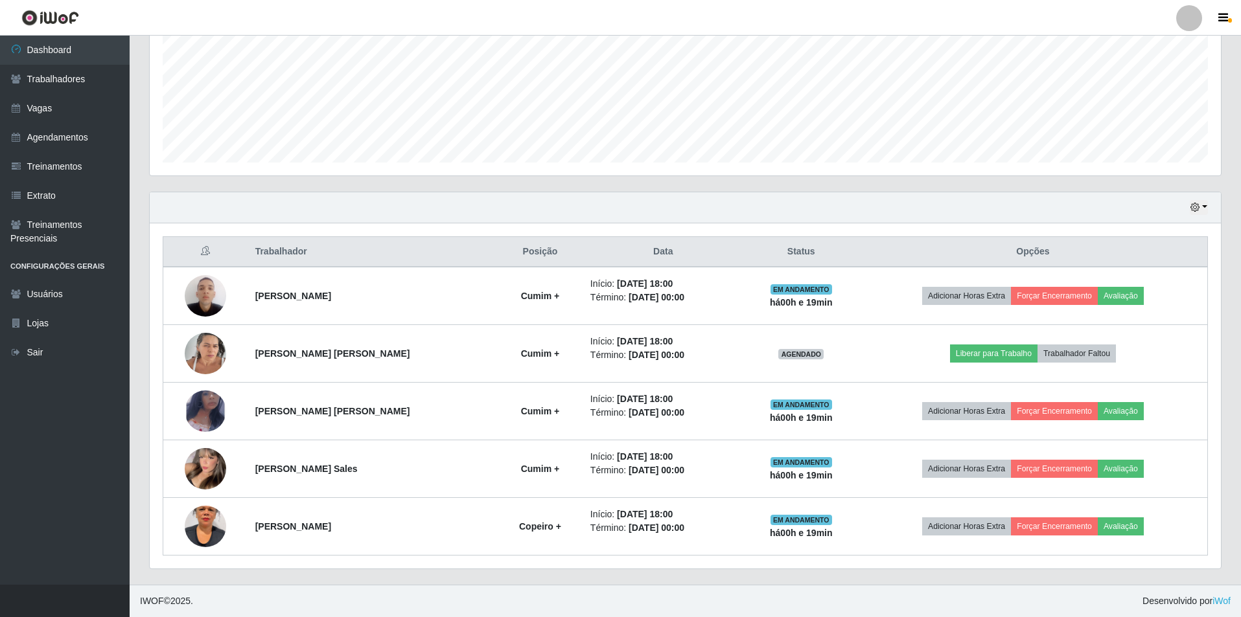
click at [868, 10] on header "Perfil Alterar Senha Sair" at bounding box center [620, 18] width 1241 height 36
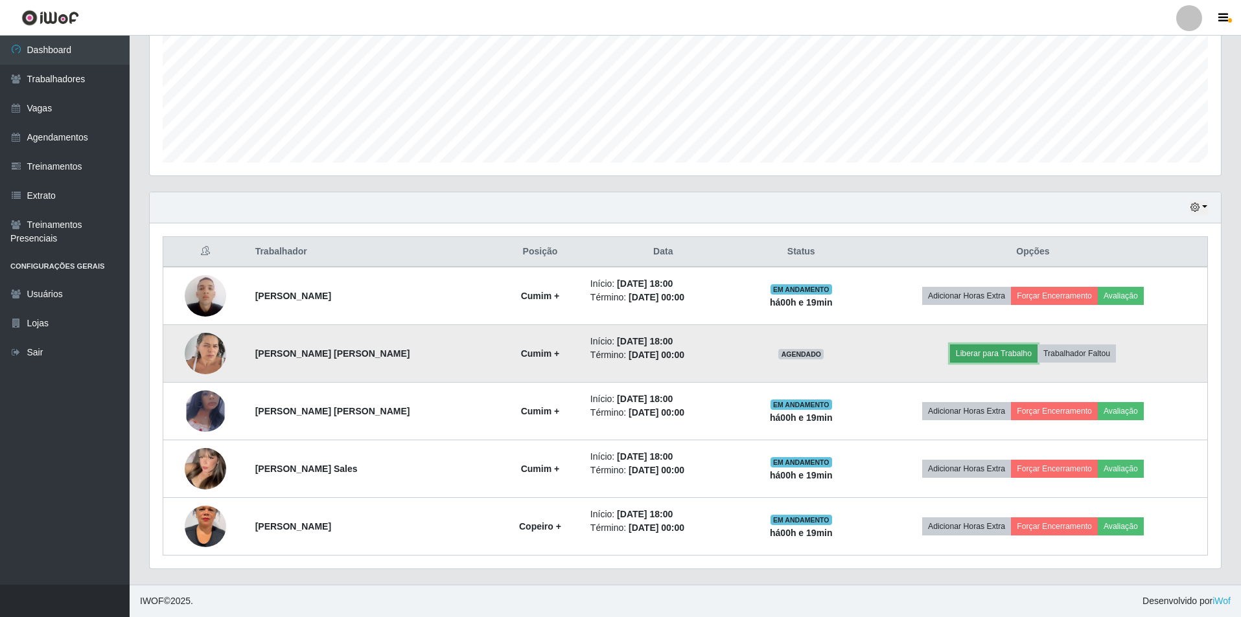
click at [990, 354] on button "Liberar para Trabalho" at bounding box center [993, 354] width 87 height 18
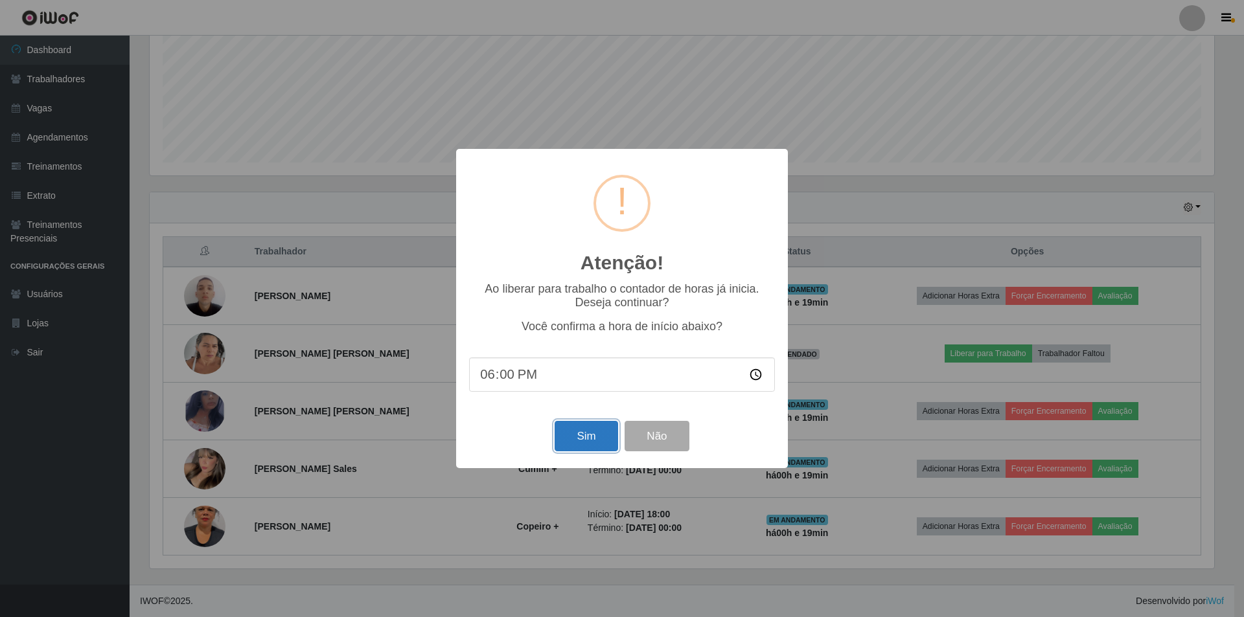
click at [563, 452] on button "Sim" at bounding box center [586, 436] width 63 height 30
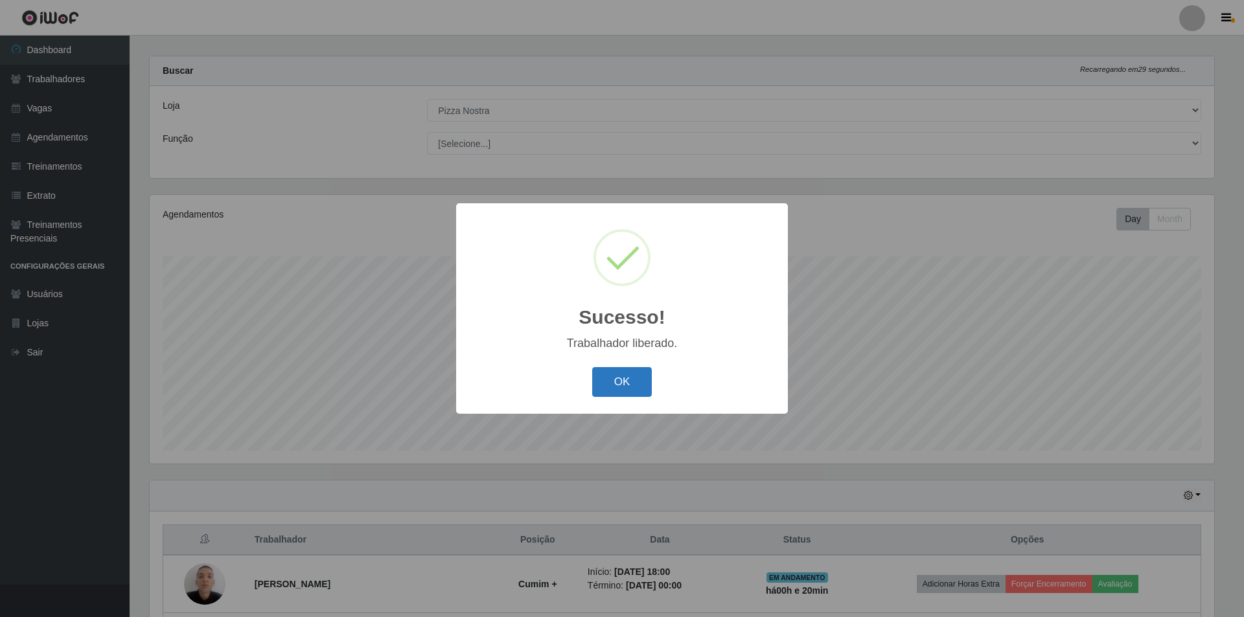
click at [602, 384] on button "OK" at bounding box center [622, 382] width 60 height 30
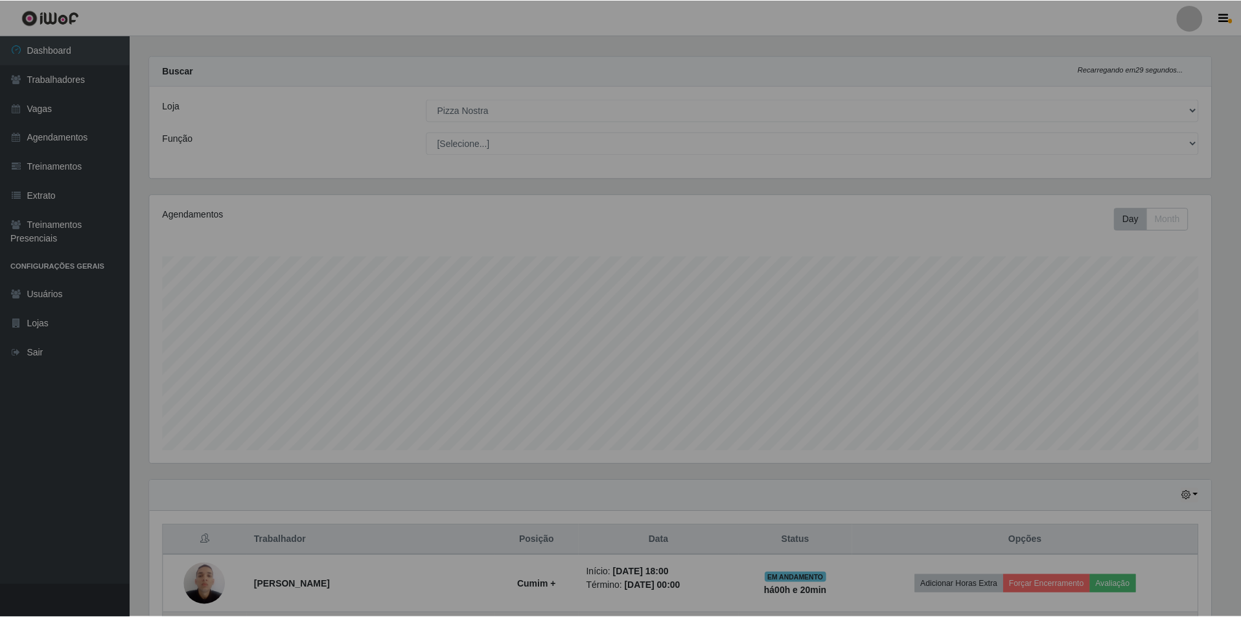
scroll to position [269, 1071]
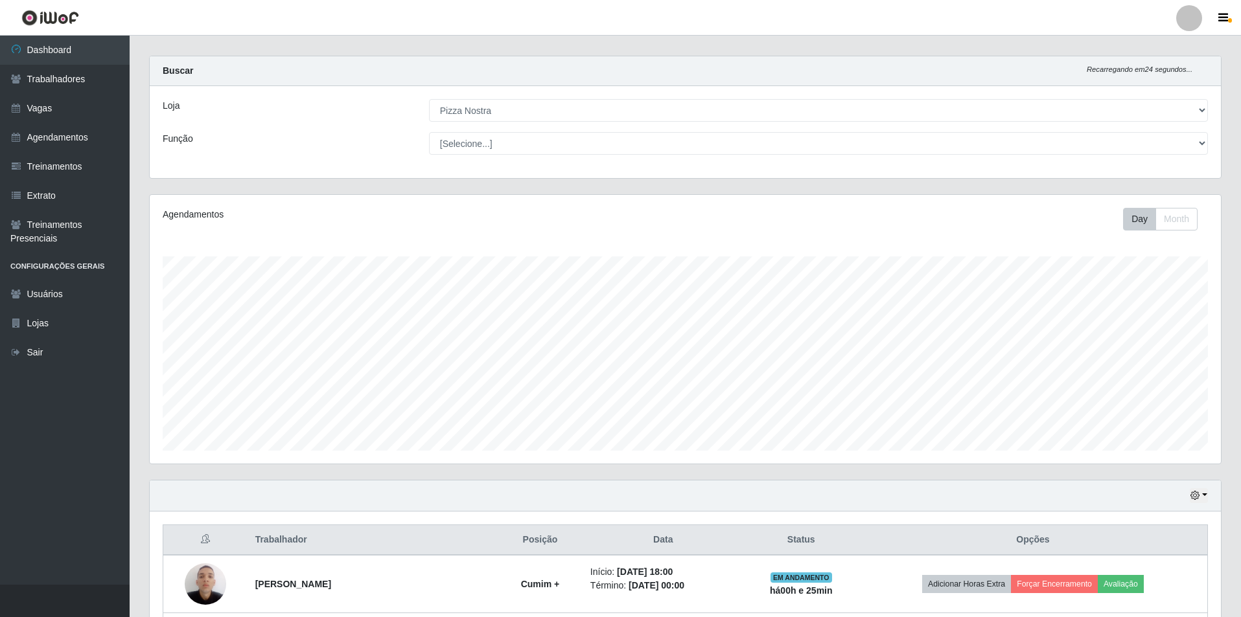
click at [910, 45] on main "Carregando... Buscar Recarregando em 24 segundos... Loja [Selecione...] Pizza N…" at bounding box center [685, 448] width 1111 height 850
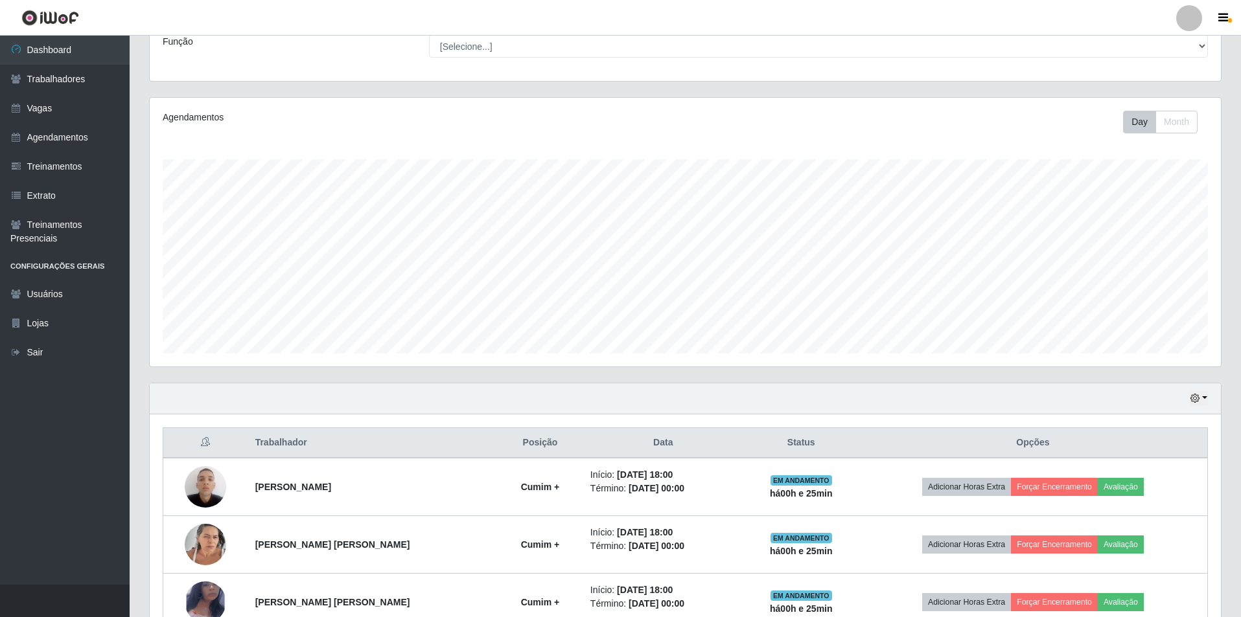
scroll to position [301, 0]
